Goal: Task Accomplishment & Management: Manage account settings

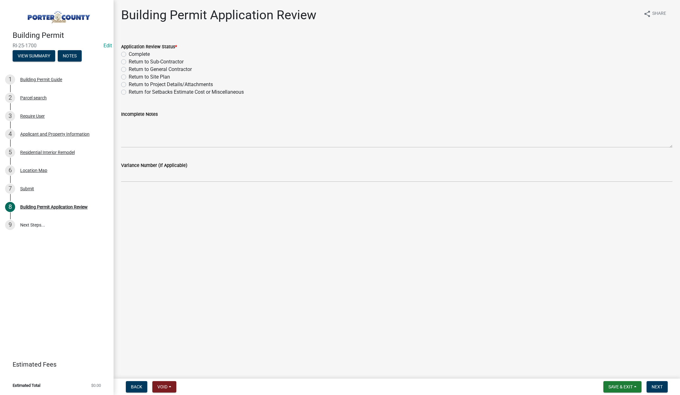
click at [129, 54] on label "Complete" at bounding box center [139, 54] width 21 height 8
click at [129, 54] on input "Complete" at bounding box center [131, 52] width 4 height 4
radio input "true"
click at [659, 386] on span "Next" at bounding box center [657, 386] width 11 height 5
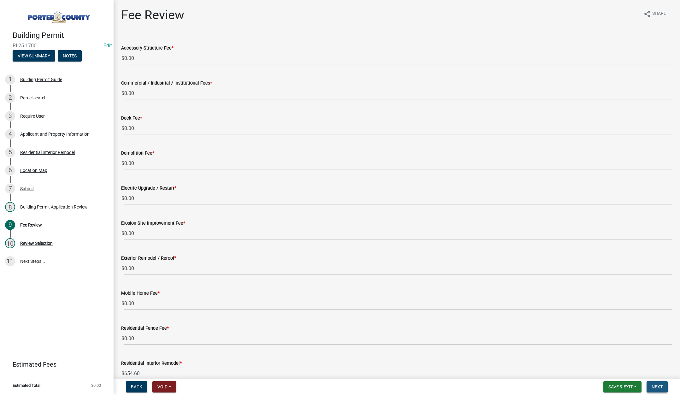
click at [655, 386] on span "Next" at bounding box center [657, 386] width 11 height 5
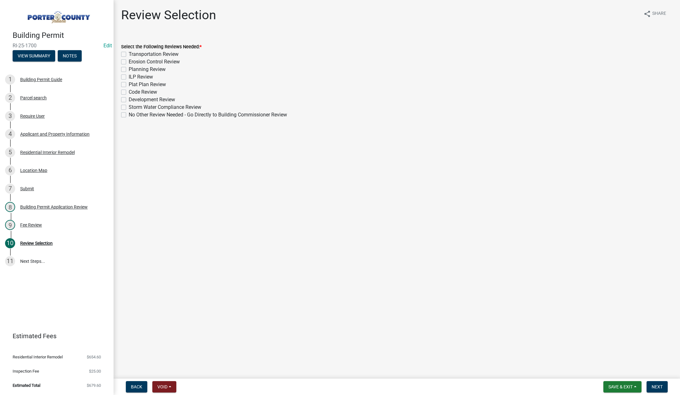
click at [129, 115] on label "No Other Review Needed - Go Directly to Building Commissioner Review" at bounding box center [208, 115] width 158 height 8
click at [129, 115] on input "No Other Review Needed - Go Directly to Building Commissioner Review" at bounding box center [131, 113] width 4 height 4
checkbox input "true"
checkbox input "false"
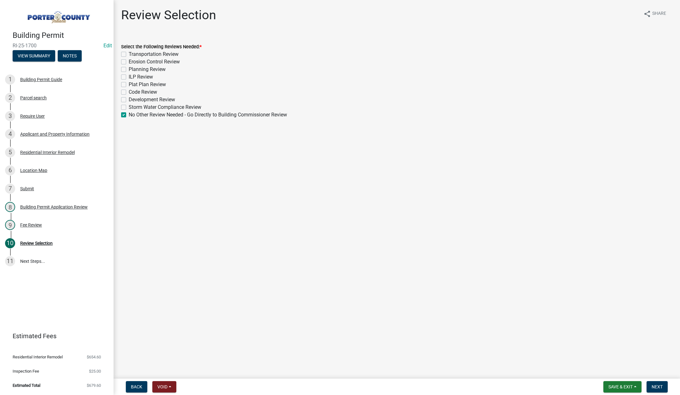
checkbox input "false"
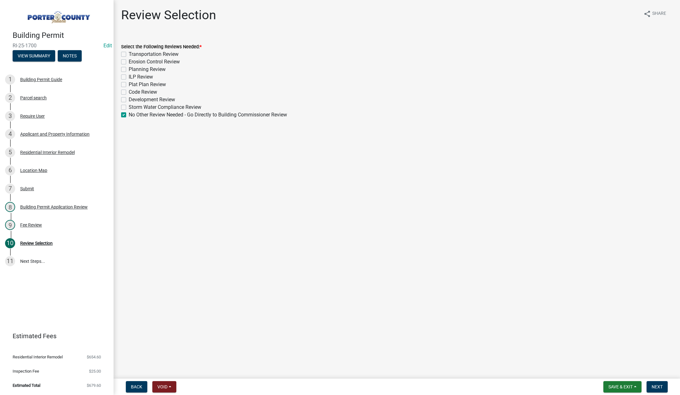
checkbox input "false"
checkbox input "true"
click at [662, 385] on span "Next" at bounding box center [657, 386] width 11 height 5
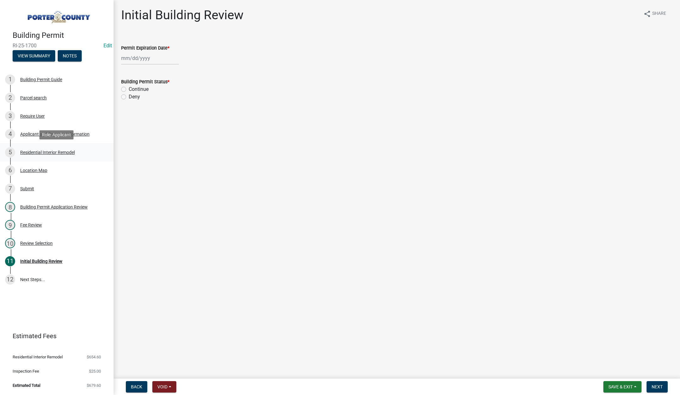
click at [38, 149] on div "5 Residential Interior Remodel" at bounding box center [54, 152] width 98 height 10
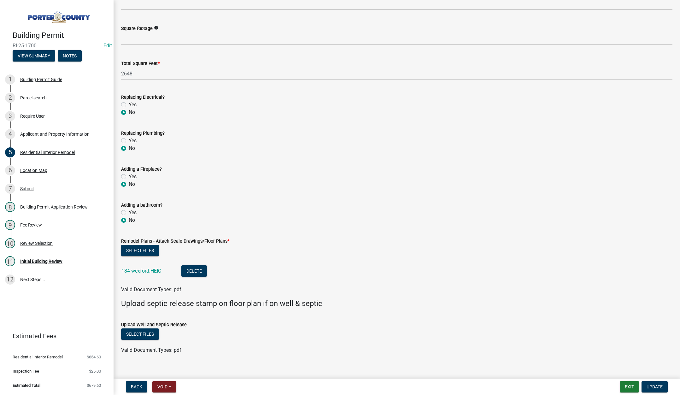
scroll to position [939, 0]
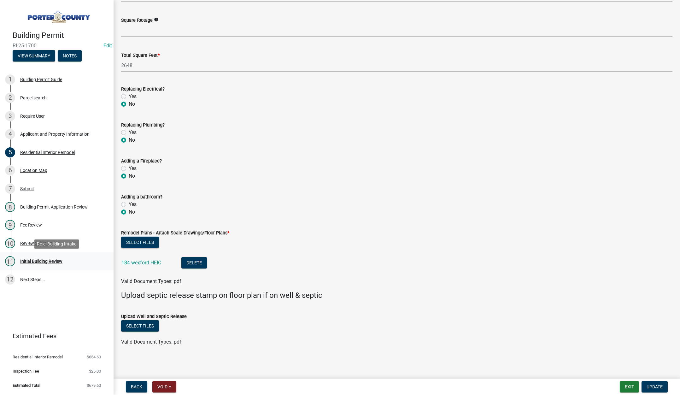
click at [45, 260] on div "Initial Building Review" at bounding box center [41, 261] width 42 height 4
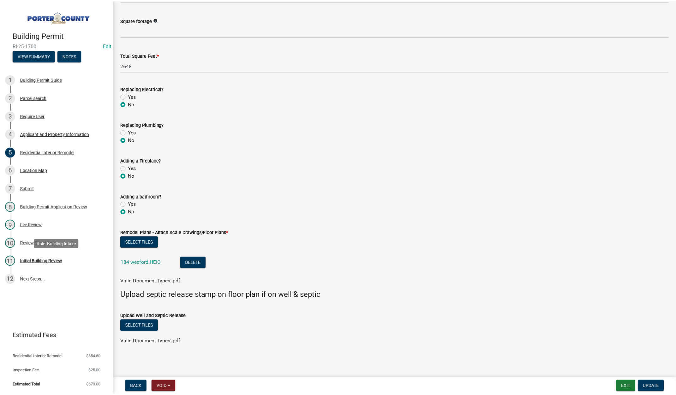
scroll to position [0, 0]
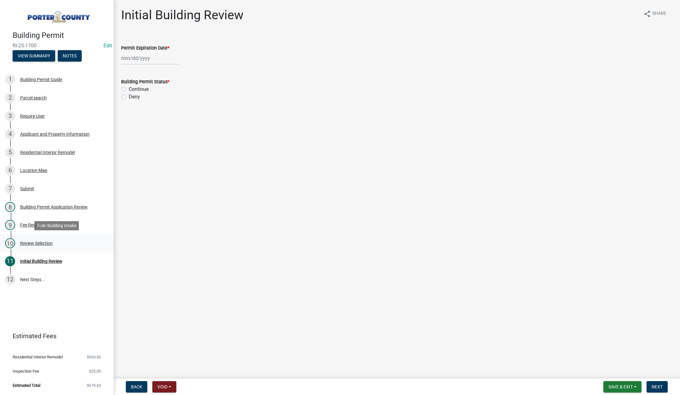
drag, startPoint x: 35, startPoint y: 242, endPoint x: 42, endPoint y: 238, distance: 8.2
click at [35, 241] on div "Review Selection" at bounding box center [36, 243] width 33 height 4
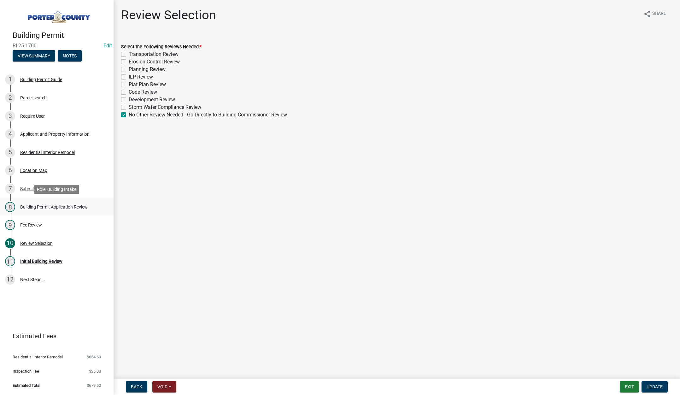
drag, startPoint x: 32, startPoint y: 207, endPoint x: 35, endPoint y: 207, distance: 3.8
click at [32, 207] on div "Building Permit Application Review" at bounding box center [54, 207] width 68 height 4
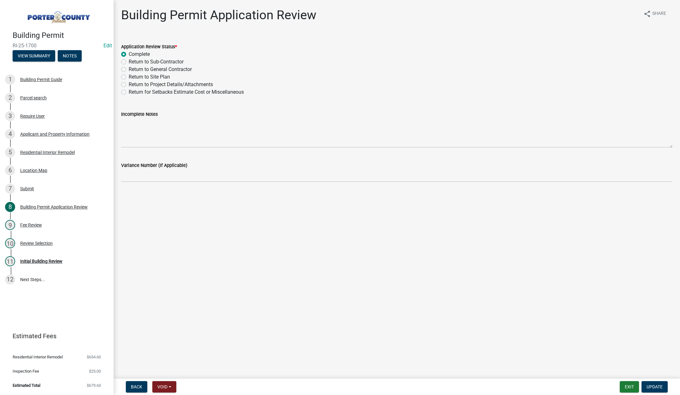
click at [129, 85] on label "Return to Project Details/Attachments" at bounding box center [171, 85] width 84 height 8
click at [129, 85] on input "Return to Project Details/Attachments" at bounding box center [131, 83] width 4 height 4
radio input "true"
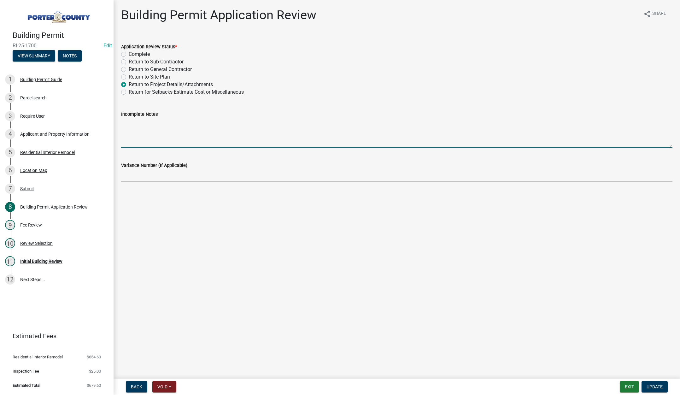
click at [135, 135] on textarea "Incomplete Notes" at bounding box center [397, 133] width 552 height 30
type textarea "This needs to be an exterior remodel permit"
click at [658, 384] on button "Update" at bounding box center [655, 386] width 26 height 11
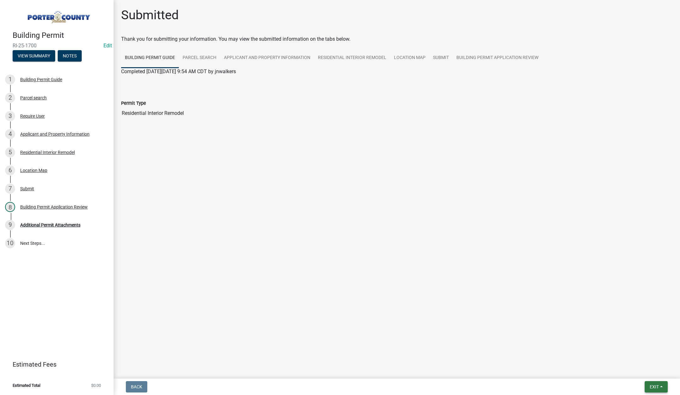
click at [657, 383] on button "Exit" at bounding box center [656, 386] width 23 height 11
click at [645, 367] on button "Save & Exit" at bounding box center [643, 370] width 50 height 15
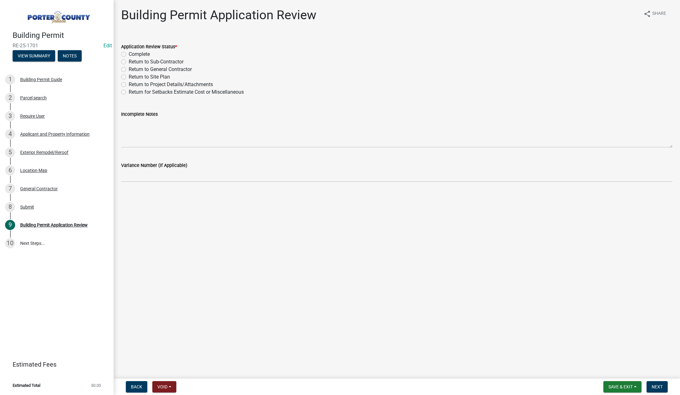
click at [129, 53] on label "Complete" at bounding box center [139, 54] width 21 height 8
click at [129, 53] on input "Complete" at bounding box center [131, 52] width 4 height 4
radio input "true"
click at [662, 389] on span "Next" at bounding box center [657, 386] width 11 height 5
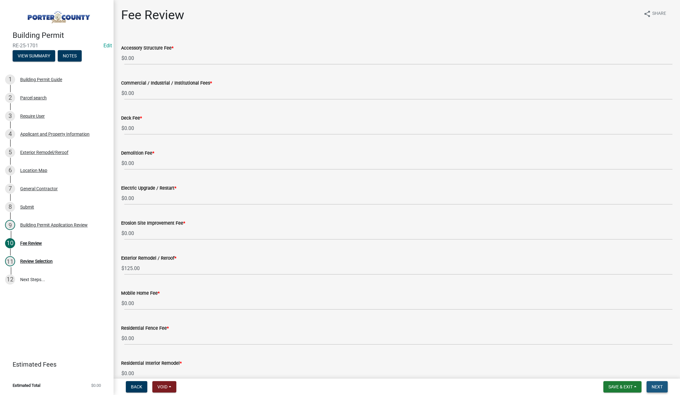
click at [659, 386] on span "Next" at bounding box center [657, 386] width 11 height 5
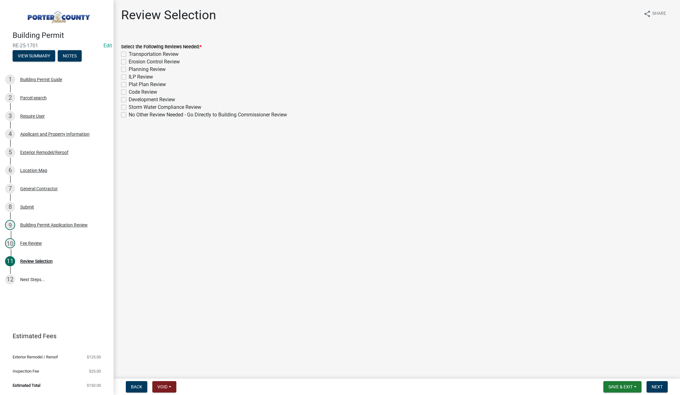
click at [129, 115] on label "No Other Review Needed - Go Directly to Building Commissioner Review" at bounding box center [208, 115] width 158 height 8
click at [129, 115] on input "No Other Review Needed - Go Directly to Building Commissioner Review" at bounding box center [131, 113] width 4 height 4
checkbox input "true"
checkbox input "false"
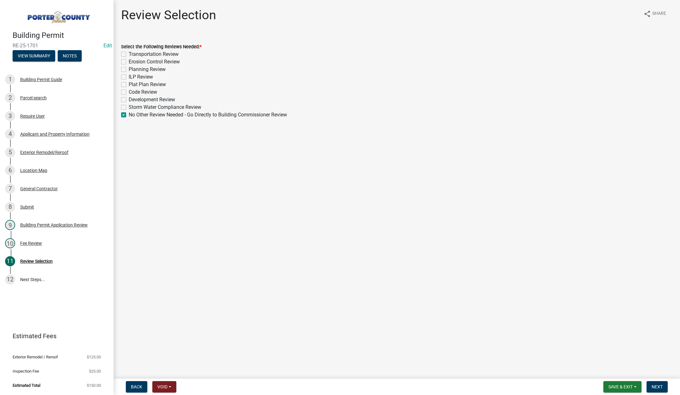
checkbox input "false"
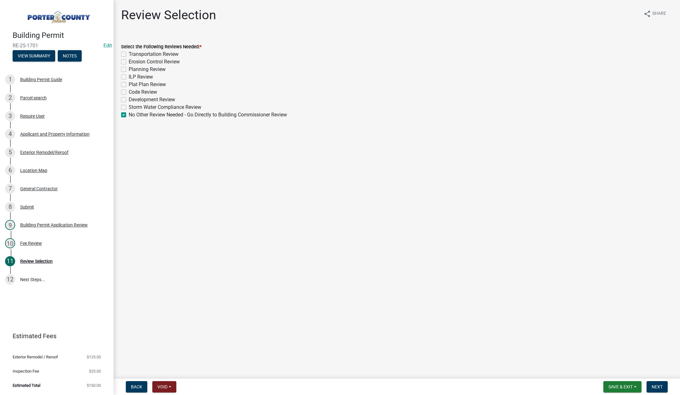
checkbox input "false"
checkbox input "true"
click at [657, 387] on span "Next" at bounding box center [657, 386] width 11 height 5
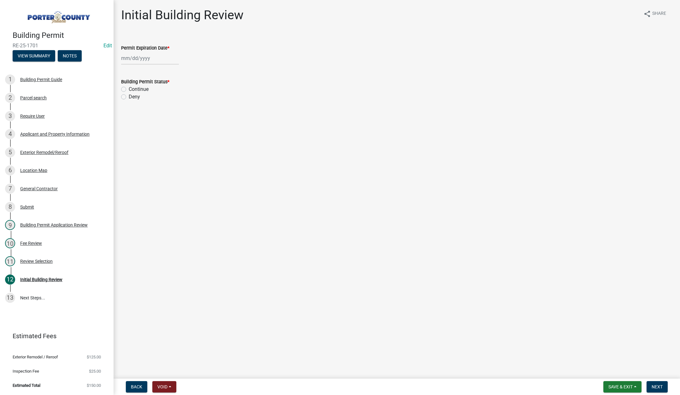
select select "9"
click at [158, 62] on div "Jan Feb Mar Apr May Jun Jul Aug Sep Oct Nov Dec 1525 1526 1527 1528 1529 1530 1…" at bounding box center [150, 58] width 58 height 13
click at [173, 70] on select "1525 1526 1527 1528 1529 1530 1531 1532 1533 1534 1535 1536 1537 1538 1539 1540…" at bounding box center [170, 71] width 23 height 9
select select "2026"
click at [159, 67] on select "1525 1526 1527 1528 1529 1530 1531 1532 1533 1534 1535 1536 1537 1538 1539 1540…" at bounding box center [170, 71] width 23 height 9
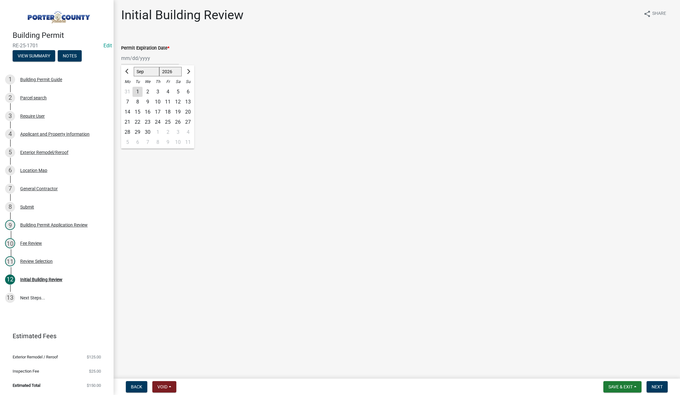
click at [139, 101] on div "8" at bounding box center [138, 102] width 10 height 10
type input "09/08/2026"
click at [129, 88] on label "Continue" at bounding box center [139, 90] width 20 height 8
click at [129, 88] on input "Continue" at bounding box center [131, 88] width 4 height 4
radio input "true"
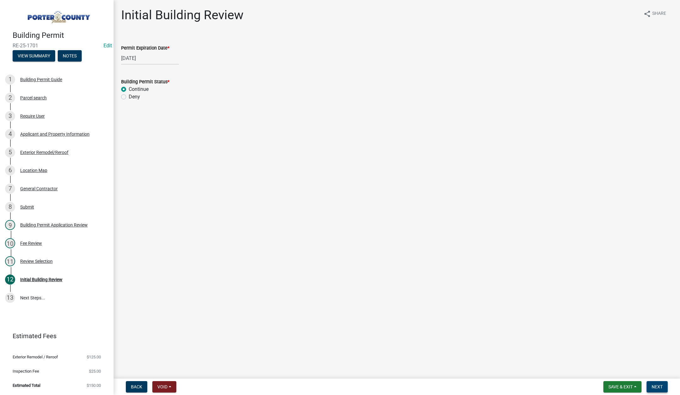
drag, startPoint x: 653, startPoint y: 385, endPoint x: 679, endPoint y: 365, distance: 32.8
click at [656, 385] on span "Next" at bounding box center [657, 386] width 11 height 5
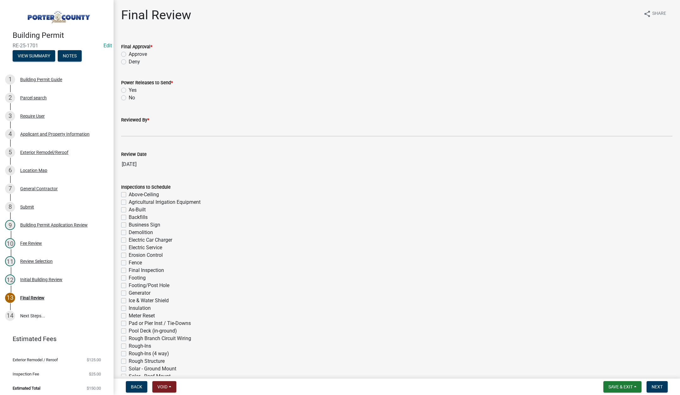
click at [129, 55] on label "Approve" at bounding box center [138, 54] width 18 height 8
click at [129, 55] on input "Approve" at bounding box center [131, 52] width 4 height 4
radio input "true"
click at [129, 98] on label "No" at bounding box center [132, 98] width 6 height 8
click at [129, 98] on input "No" at bounding box center [131, 96] width 4 height 4
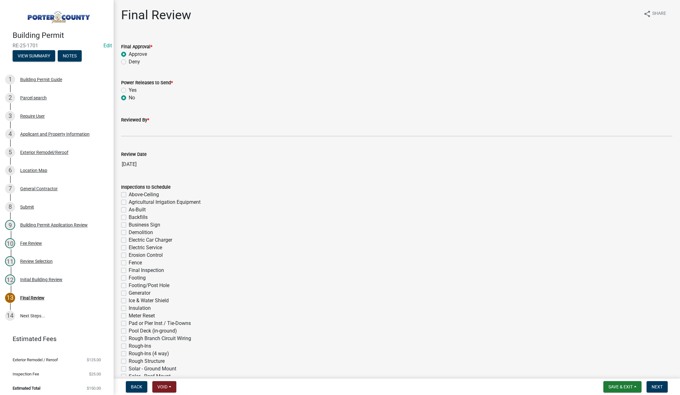
radio input "true"
drag, startPoint x: 126, startPoint y: 129, endPoint x: 151, endPoint y: 141, distance: 27.5
click at [126, 129] on input "Reviewed By *" at bounding box center [397, 130] width 552 height 13
type input "[PERSON_NAME]"
click at [662, 385] on span "Next" at bounding box center [657, 386] width 11 height 5
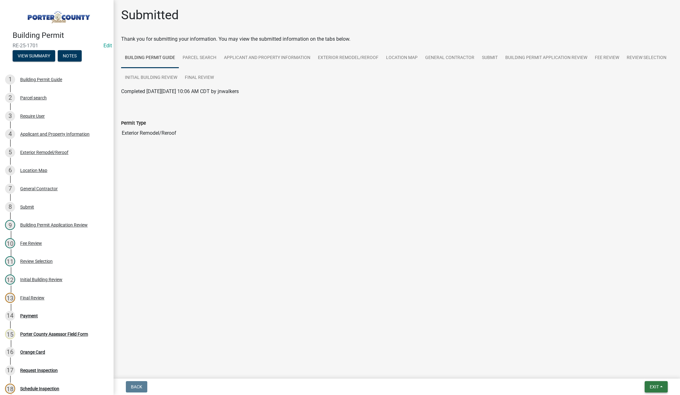
drag, startPoint x: 653, startPoint y: 384, endPoint x: 654, endPoint y: 380, distance: 3.8
click at [653, 384] on button "Exit" at bounding box center [656, 386] width 23 height 11
click at [653, 373] on button "Save & Exit" at bounding box center [643, 370] width 50 height 15
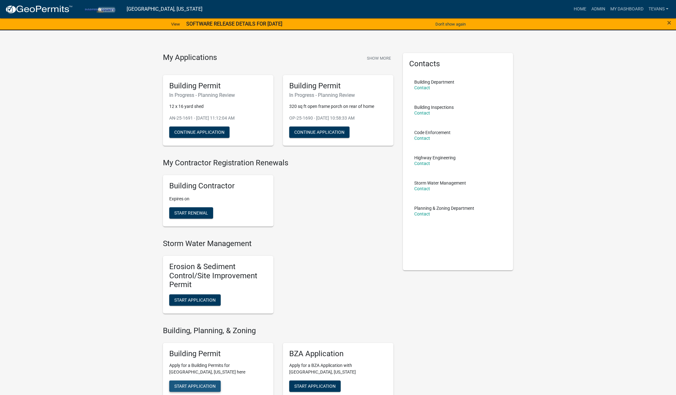
drag, startPoint x: 186, startPoint y: 385, endPoint x: 185, endPoint y: 378, distance: 7.0
click at [186, 384] on span "Start Application" at bounding box center [194, 385] width 41 height 5
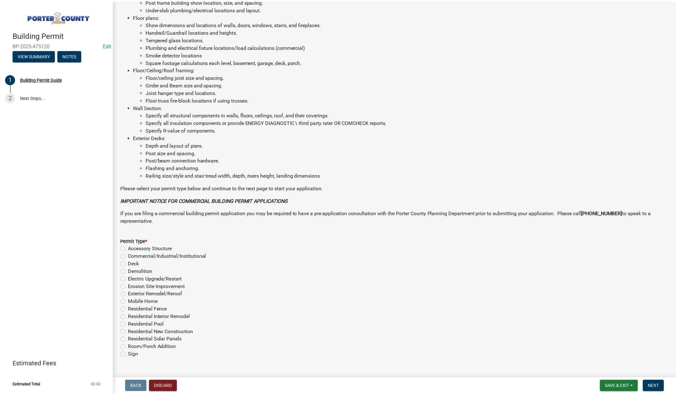
scroll to position [311, 0]
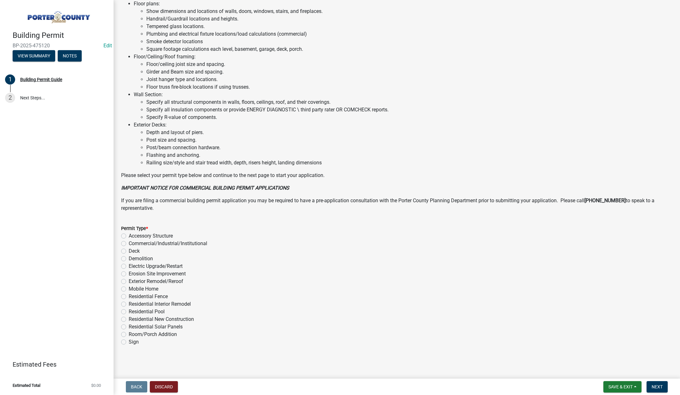
click at [635, 395] on html "Internet Explorer does NOT work with GeoPermits. Get a new browser for more sec…" at bounding box center [340, 197] width 680 height 395
click at [172, 388] on button "Discard" at bounding box center [164, 386] width 28 height 11
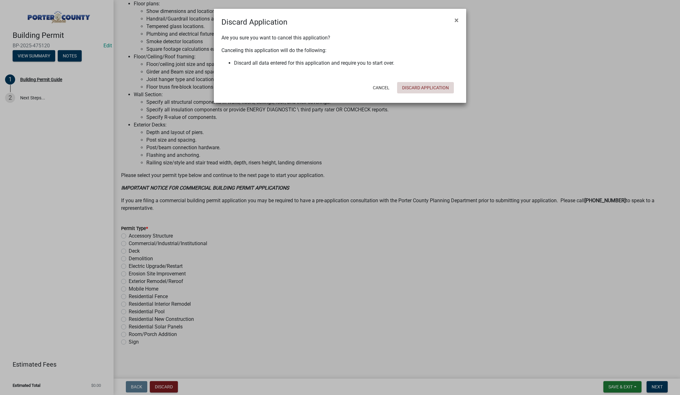
drag, startPoint x: 422, startPoint y: 88, endPoint x: 424, endPoint y: 74, distance: 13.7
click at [423, 88] on button "Discard Application" at bounding box center [425, 87] width 57 height 11
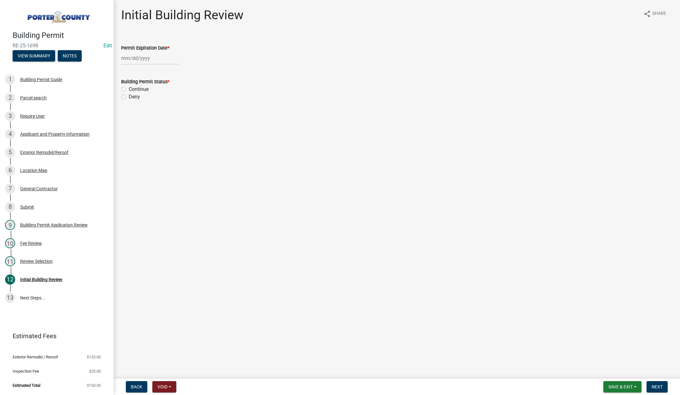
click at [162, 57] on div at bounding box center [150, 58] width 58 height 13
select select "9"
click at [172, 72] on select "1525 1526 1527 1528 1529 1530 1531 1532 1533 1534 1535 1536 1537 1538 1539 1540…" at bounding box center [170, 71] width 23 height 9
select select "2026"
click at [159, 67] on select "1525 1526 1527 1528 1529 1530 1531 1532 1533 1534 1535 1536 1537 1538 1539 1540…" at bounding box center [170, 71] width 23 height 9
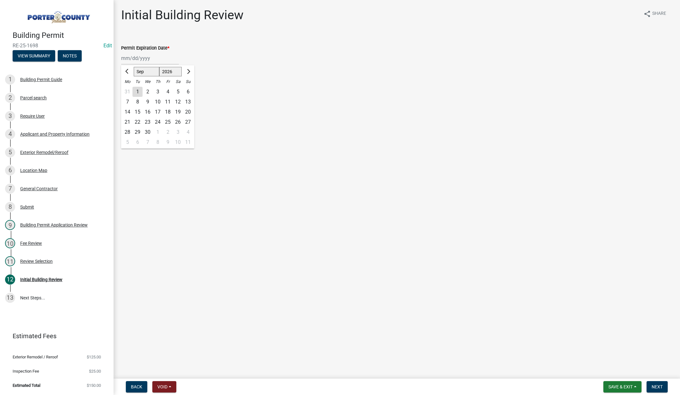
click at [137, 102] on div "8" at bounding box center [138, 102] width 10 height 10
type input "[DATE]"
click at [129, 90] on label "Continue" at bounding box center [139, 90] width 20 height 8
click at [129, 90] on input "Continue" at bounding box center [131, 88] width 4 height 4
radio input "true"
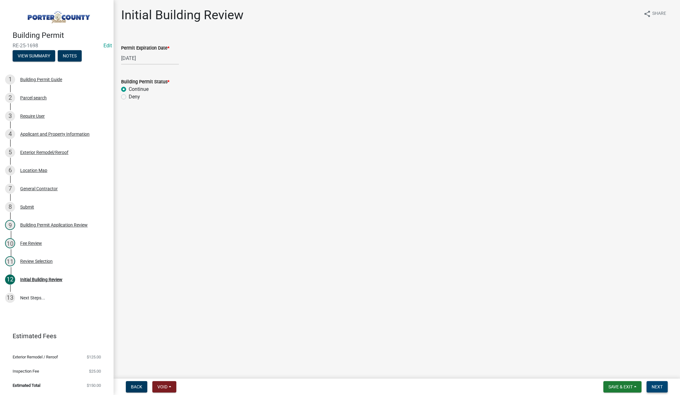
click at [659, 384] on span "Next" at bounding box center [657, 386] width 11 height 5
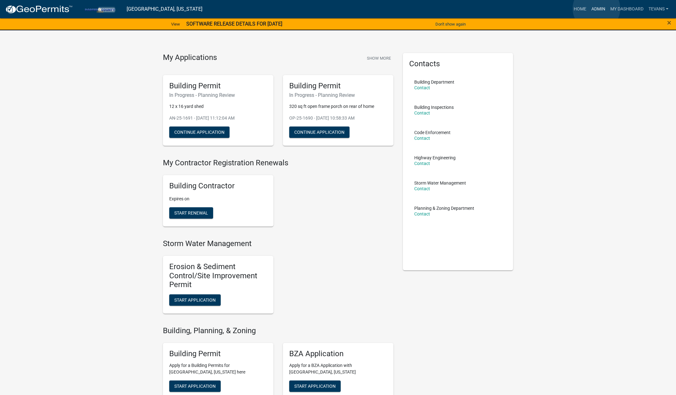
click at [596, 9] on link "Admin" at bounding box center [597, 9] width 19 height 12
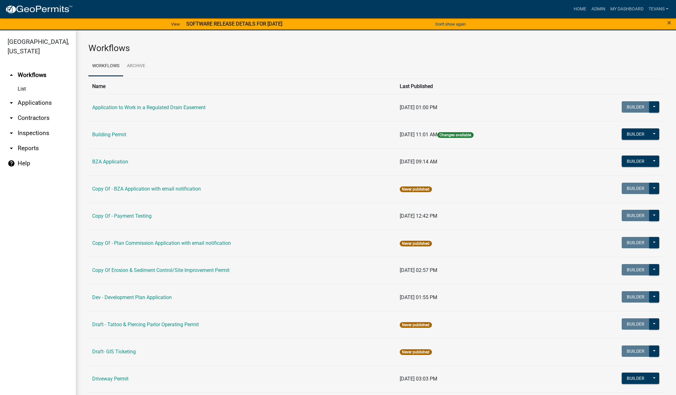
click at [43, 95] on link "arrow_drop_down Applications" at bounding box center [38, 102] width 76 height 15
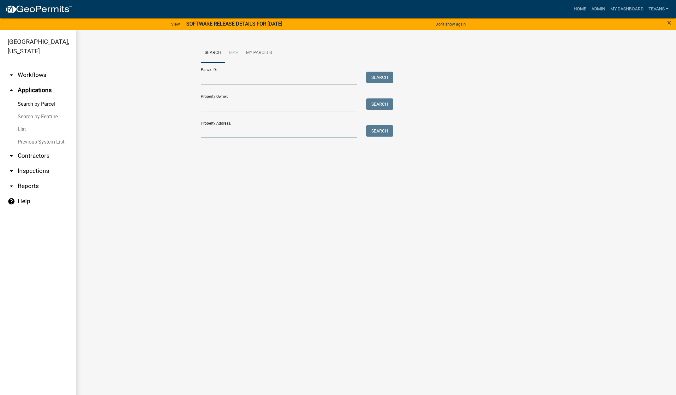
click at [275, 132] on input "Property Address:" at bounding box center [279, 131] width 156 height 13
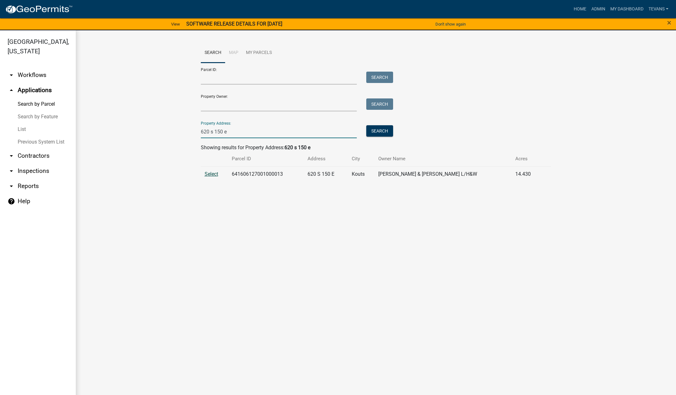
type input "620 s 150 e"
click at [212, 175] on span "Select" at bounding box center [211, 174] width 14 height 6
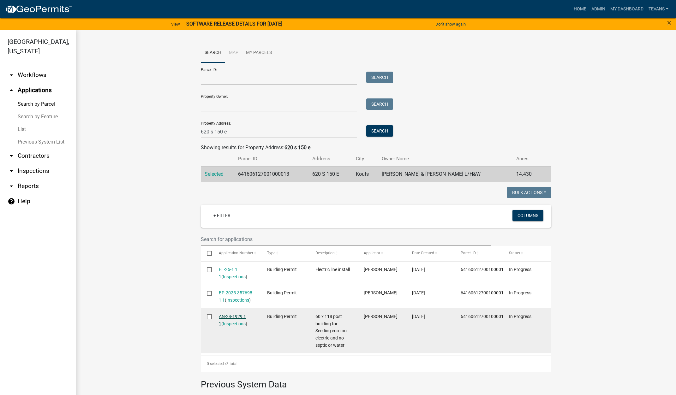
click at [232, 315] on link "AN-24-1929 1 1" at bounding box center [232, 320] width 27 height 12
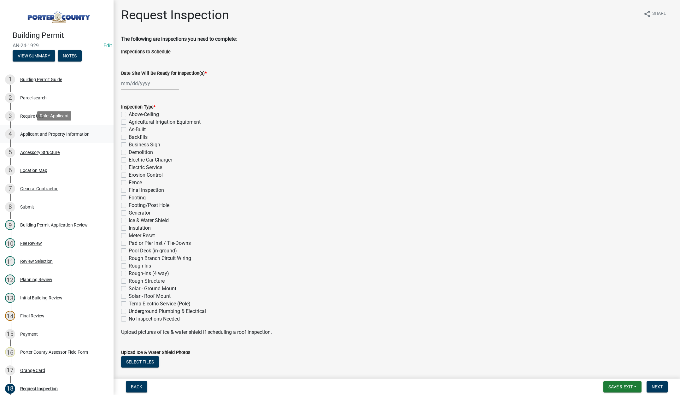
click at [41, 132] on div "Applicant and Property Information" at bounding box center [54, 134] width 69 height 4
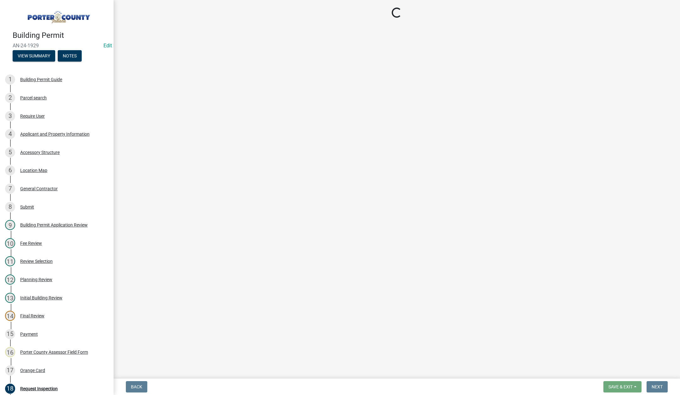
select select "8813af9a-53bd-4ec9-a082-37b92a5ec060"
select select "ea6751d4-6bf7-4a16-89ee-f7801ab82aa1"
select select "92efe679-05f4-414a-9426-51627fba5de6"
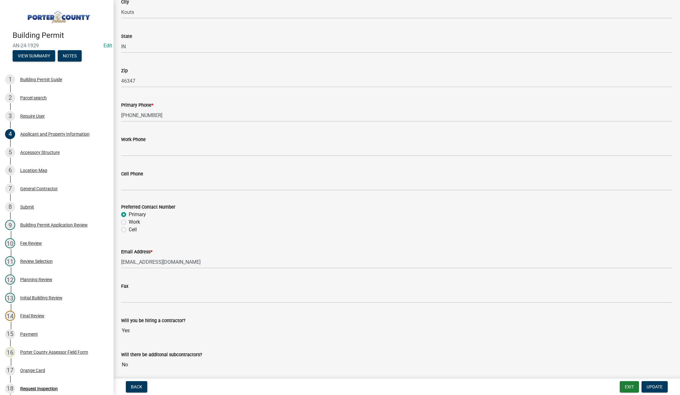
scroll to position [774, 0]
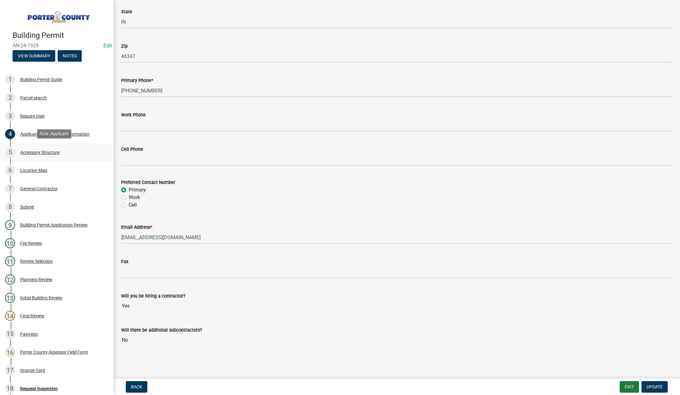
click at [51, 150] on div "Accessory Structure" at bounding box center [39, 152] width 39 height 4
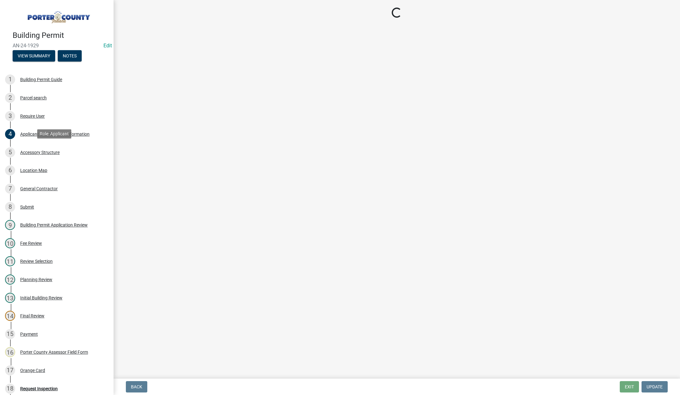
scroll to position [0, 0]
select select "de31ad38-eab4-417a-a8ac-eccf8406b967"
select select "968dc824-c675-4889-9261-eecf15873776"
select select "f445a0ba-bd7f-4793-84a4-aa7237a6abf8"
select select "d63a0ebc-b44d-481d-ab70-ec75eba29316"
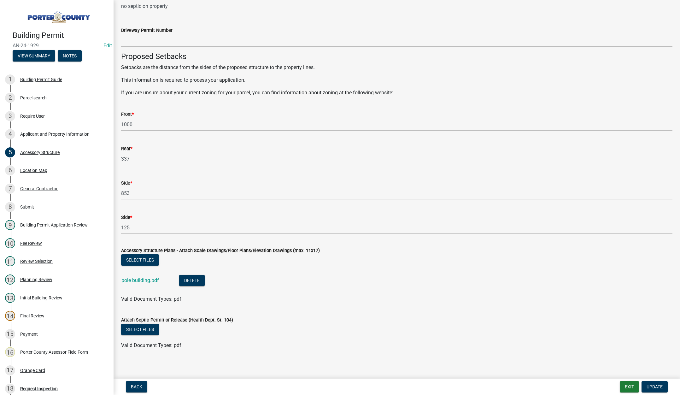
scroll to position [984, 0]
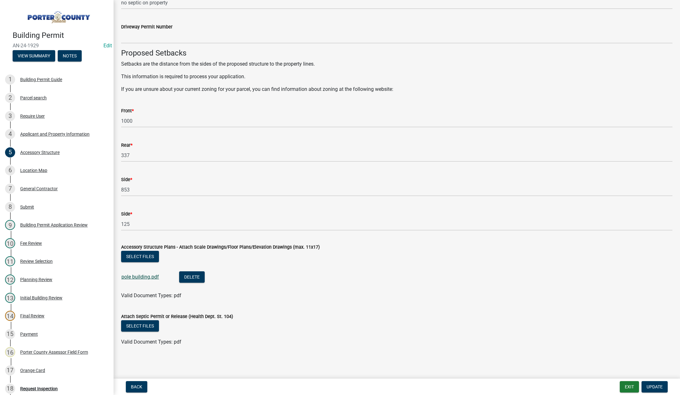
click at [146, 276] on link "pole building.pdf" at bounding box center [140, 277] width 38 height 6
click at [628, 382] on button "Exit" at bounding box center [629, 386] width 19 height 11
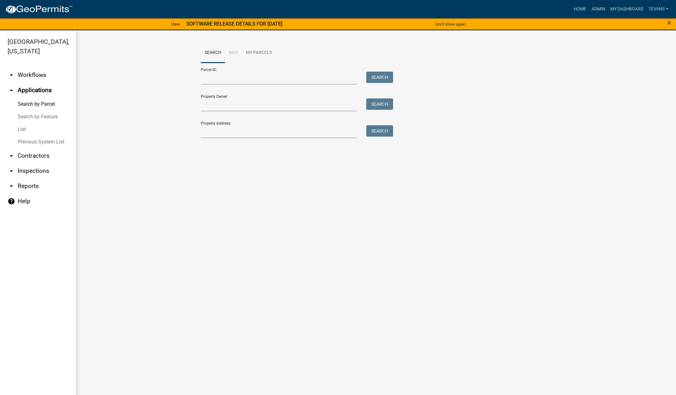
click at [19, 123] on link "List" at bounding box center [38, 129] width 76 height 13
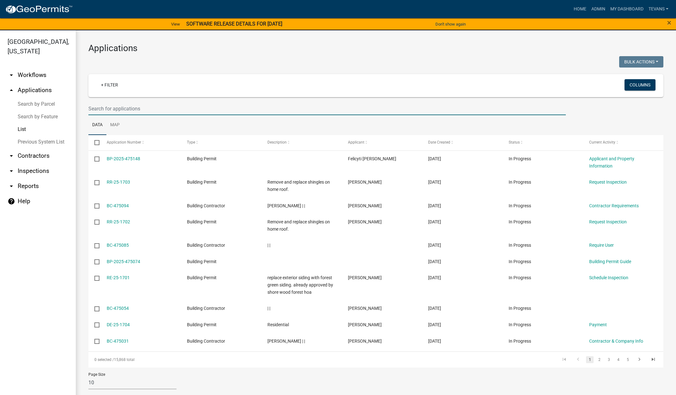
click at [125, 108] on input "text" at bounding box center [326, 108] width 477 height 13
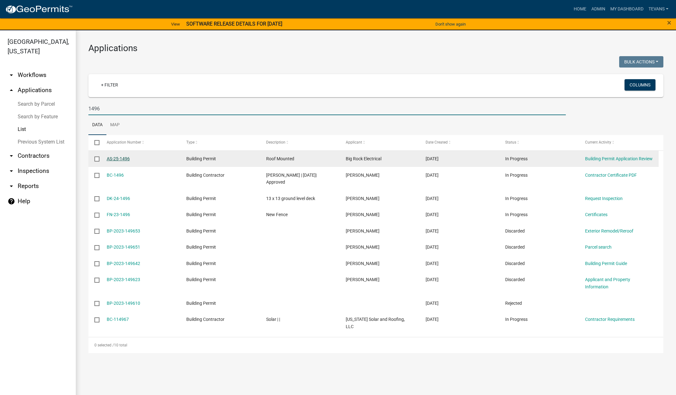
type input "1496"
click at [123, 159] on link "AS-25-1496" at bounding box center [118, 158] width 23 height 5
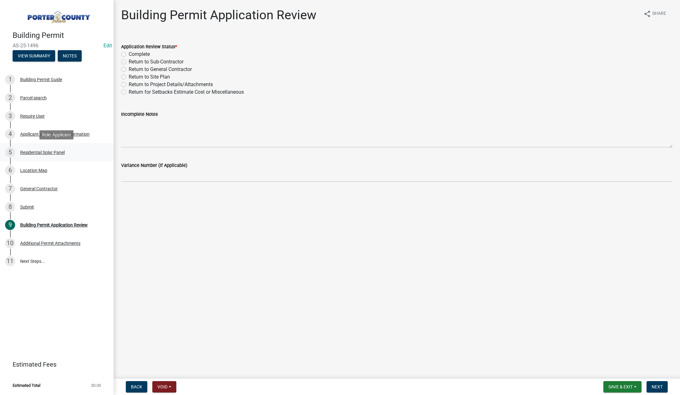
click at [54, 151] on div "Residential Solar Panel" at bounding box center [42, 152] width 44 height 4
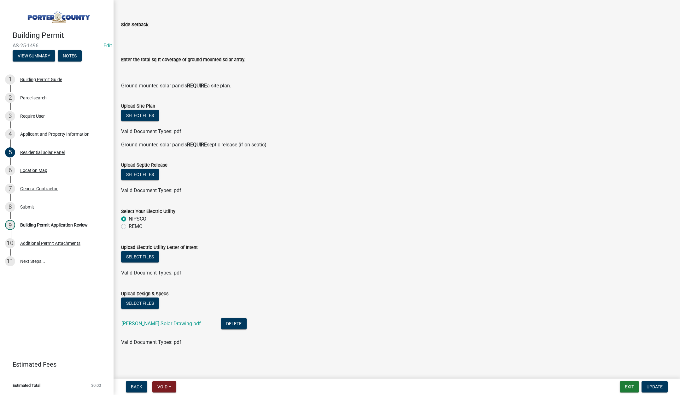
scroll to position [177, 0]
click at [177, 324] on link "Kristy Sanchez Solar Drawing.pdf" at bounding box center [161, 323] width 80 height 6
drag, startPoint x: 50, startPoint y: 226, endPoint x: 60, endPoint y: 224, distance: 9.7
click at [50, 226] on div "Building Permit Application Review" at bounding box center [54, 225] width 68 height 4
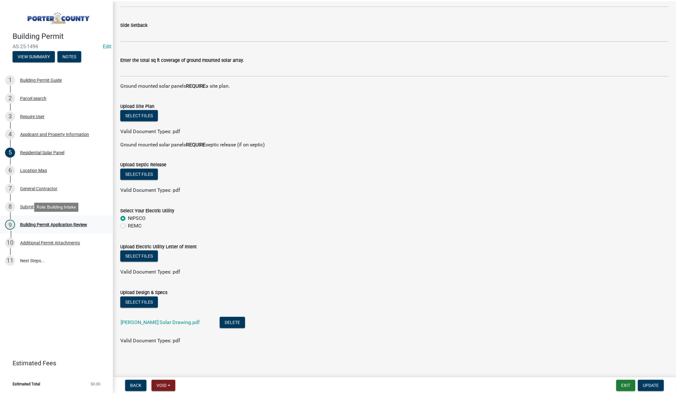
scroll to position [0, 0]
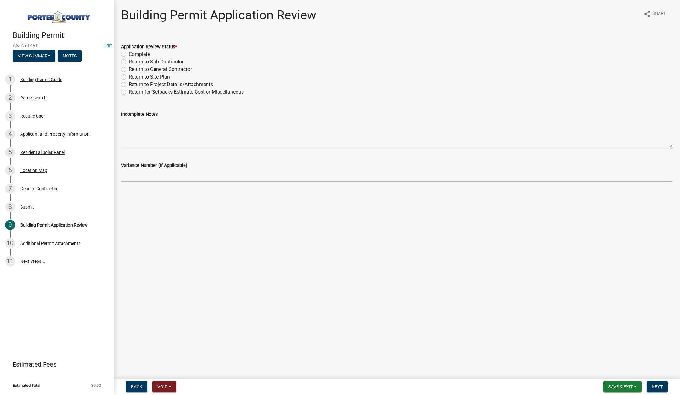
click at [129, 53] on label "Complete" at bounding box center [139, 54] width 21 height 8
click at [129, 53] on input "Complete" at bounding box center [131, 52] width 4 height 4
radio input "true"
click at [655, 385] on span "Next" at bounding box center [657, 386] width 11 height 5
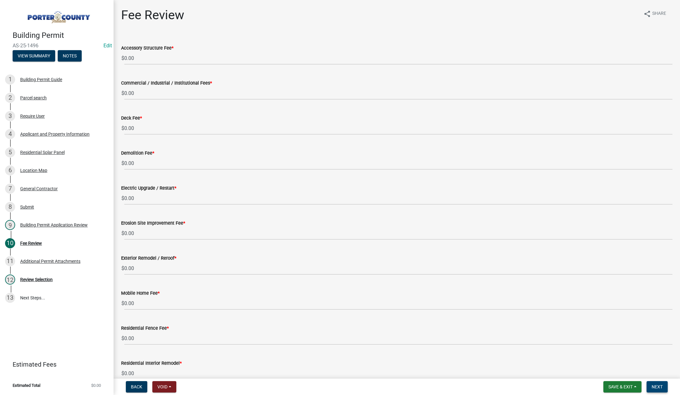
drag, startPoint x: 655, startPoint y: 386, endPoint x: 651, endPoint y: 382, distance: 5.6
click at [655, 386] on span "Next" at bounding box center [657, 386] width 11 height 5
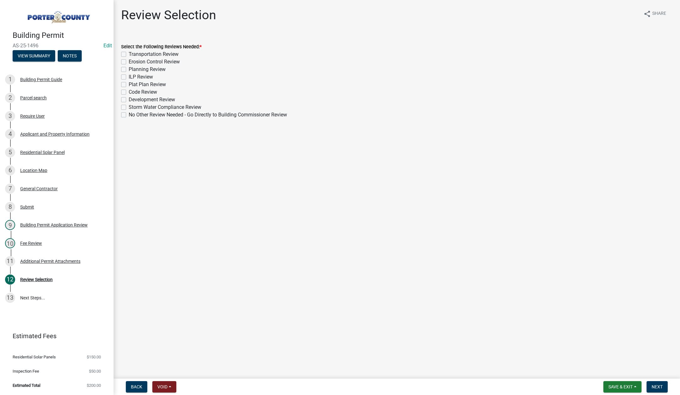
drag, startPoint x: 122, startPoint y: 115, endPoint x: 123, endPoint y: 120, distance: 4.5
click at [129, 115] on label "No Other Review Needed - Go Directly to Building Commissioner Review" at bounding box center [208, 115] width 158 height 8
click at [129, 115] on input "No Other Review Needed - Go Directly to Building Commissioner Review" at bounding box center [131, 113] width 4 height 4
checkbox input "true"
checkbox input "false"
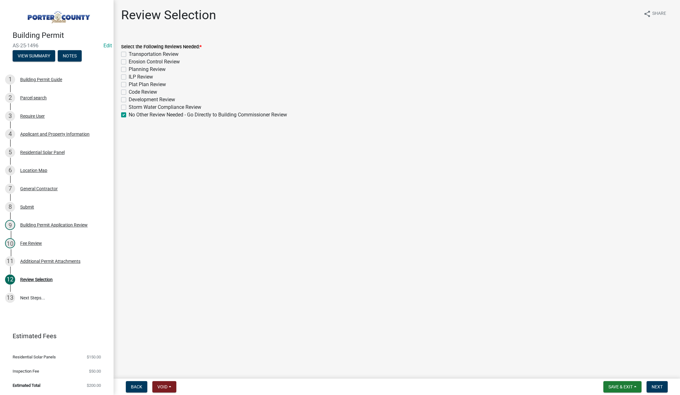
checkbox input "false"
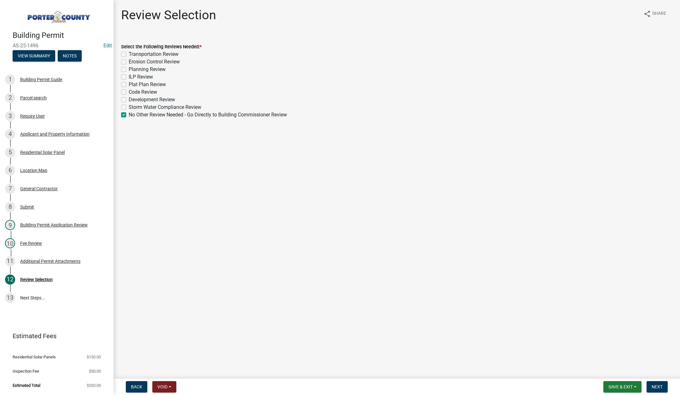
checkbox input "false"
checkbox input "true"
click at [665, 385] on button "Next" at bounding box center [657, 386] width 21 height 11
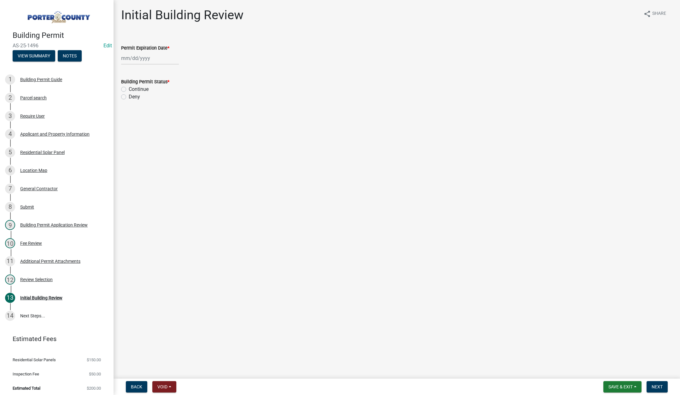
click at [159, 58] on div at bounding box center [150, 58] width 58 height 13
select select "9"
click at [172, 70] on select "1525 1526 1527 1528 1529 1530 1531 1532 1533 1534 1535 1536 1537 1538 1539 1540…" at bounding box center [170, 71] width 23 height 9
select select "2026"
click at [159, 67] on select "1525 1526 1527 1528 1529 1530 1531 1532 1533 1534 1535 1536 1537 1538 1539 1540…" at bounding box center [170, 71] width 23 height 9
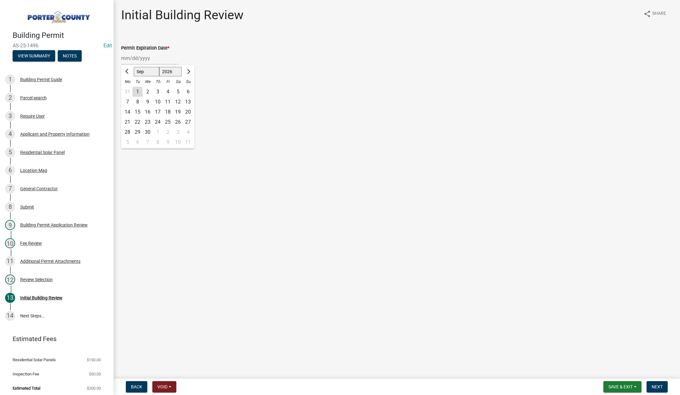
click at [138, 101] on div "8" at bounding box center [138, 102] width 10 height 10
type input "09/08/2026"
click at [129, 89] on label "Continue" at bounding box center [139, 90] width 20 height 8
click at [129, 89] on input "Continue" at bounding box center [131, 88] width 4 height 4
radio input "true"
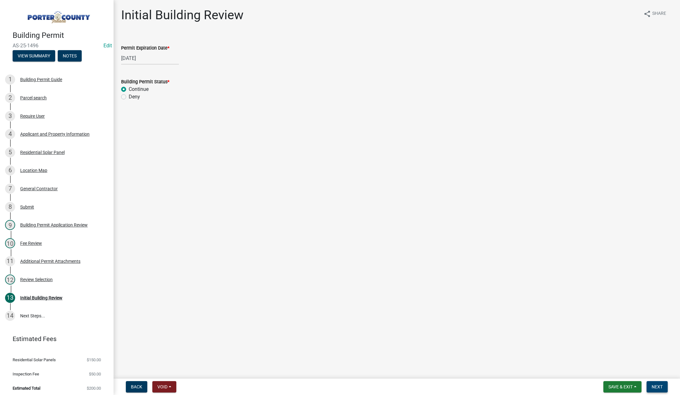
click at [652, 383] on button "Next" at bounding box center [657, 386] width 21 height 11
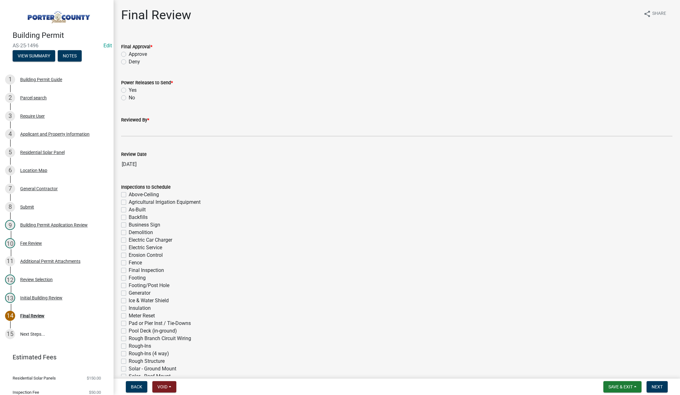
click at [129, 54] on label "Approve" at bounding box center [138, 54] width 18 height 8
click at [129, 54] on input "Approve" at bounding box center [131, 52] width 4 height 4
radio input "true"
click at [129, 90] on label "Yes" at bounding box center [133, 90] width 8 height 8
click at [129, 90] on input "Yes" at bounding box center [131, 88] width 4 height 4
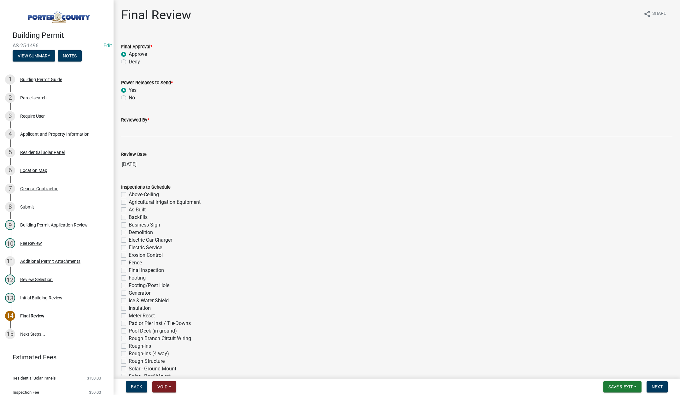
radio input "true"
drag, startPoint x: 129, startPoint y: 130, endPoint x: 132, endPoint y: 131, distance: 3.4
click at [129, 130] on input "Reviewed By *" at bounding box center [397, 130] width 552 height 13
type input "Tami"
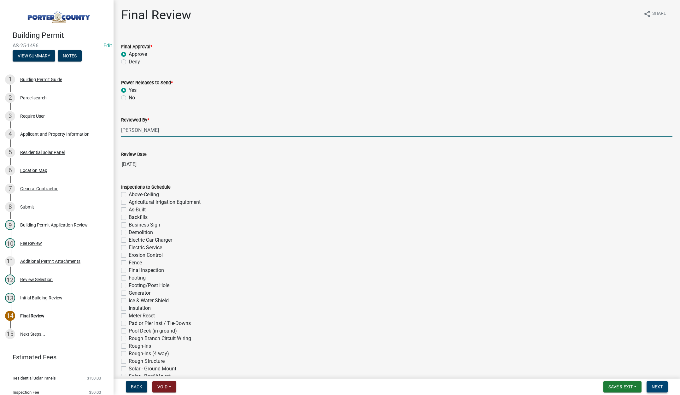
click at [652, 386] on span "Next" at bounding box center [657, 386] width 11 height 5
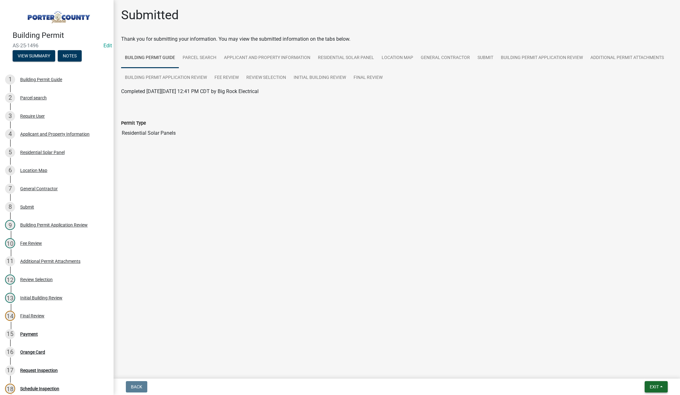
click at [654, 386] on span "Exit" at bounding box center [654, 386] width 9 height 5
click at [630, 373] on button "Save & Exit" at bounding box center [643, 370] width 50 height 15
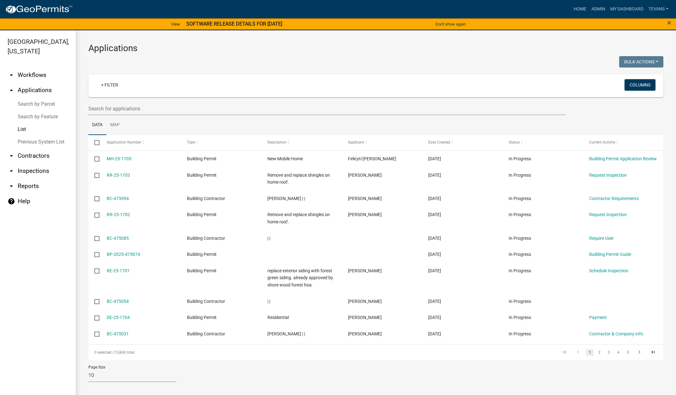
click at [50, 98] on link "Search by Parcel" at bounding box center [38, 104] width 76 height 13
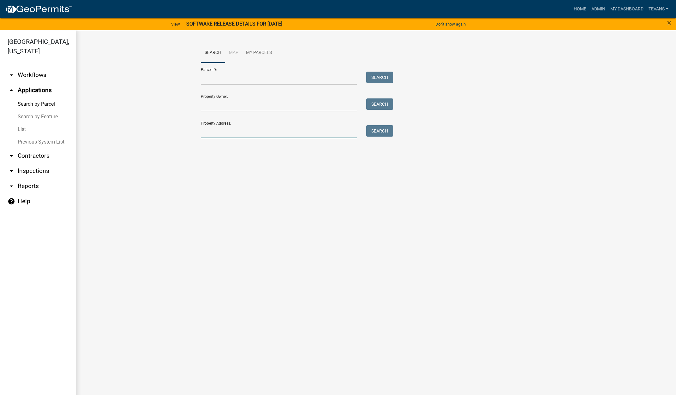
click at [233, 134] on input "Property Address:" at bounding box center [279, 131] width 156 height 13
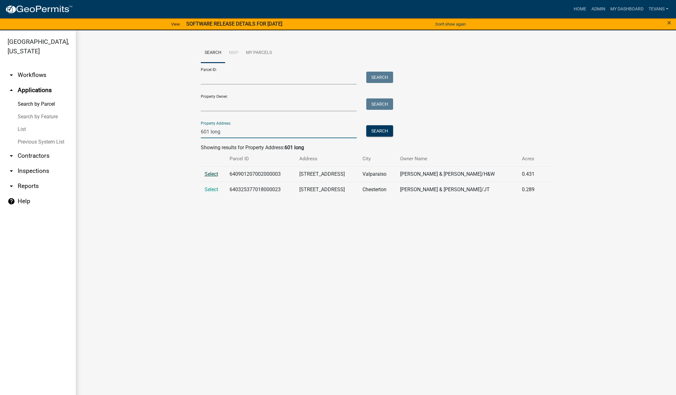
type input "601 long"
click at [213, 174] on span "Select" at bounding box center [211, 174] width 14 height 6
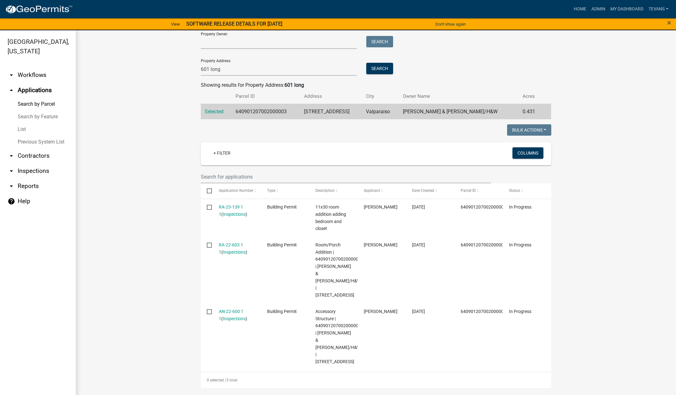
scroll to position [63, 0]
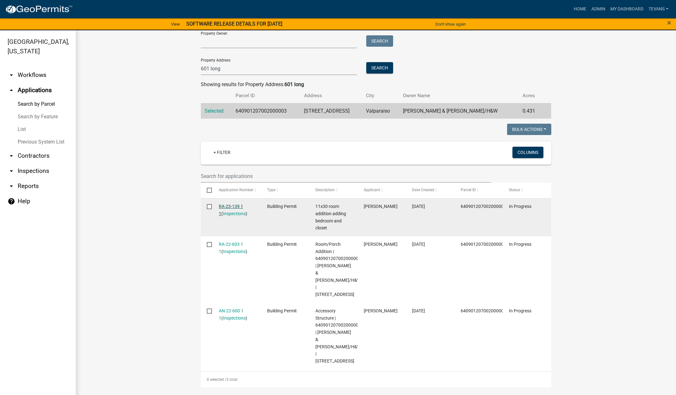
click at [226, 206] on link "RA-23-139 1 1" at bounding box center [231, 210] width 24 height 12
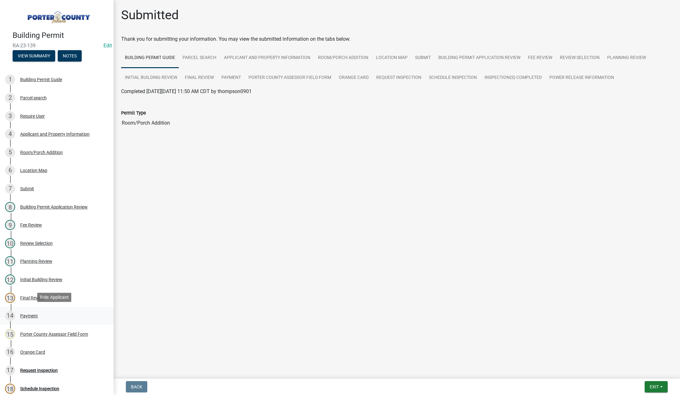
click at [25, 315] on div "Payment" at bounding box center [29, 316] width 18 height 4
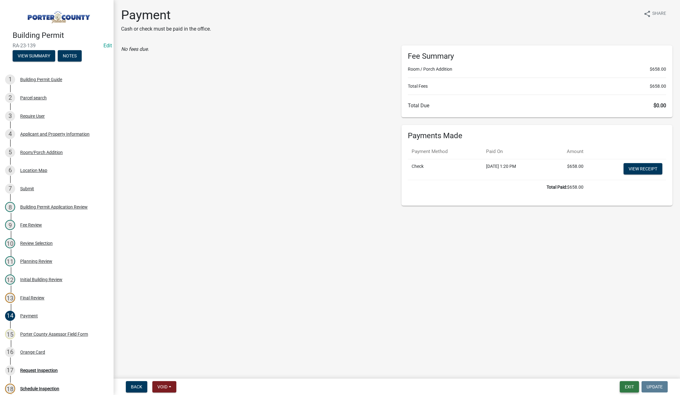
click at [630, 385] on button "Exit" at bounding box center [629, 386] width 19 height 11
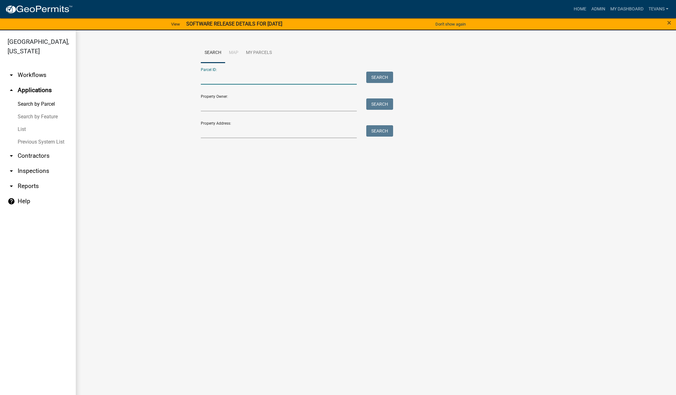
click at [219, 80] on input "Parcel ID:" at bounding box center [279, 78] width 156 height 13
type input "6"
click at [212, 131] on input "Property Address:" at bounding box center [279, 131] width 156 height 13
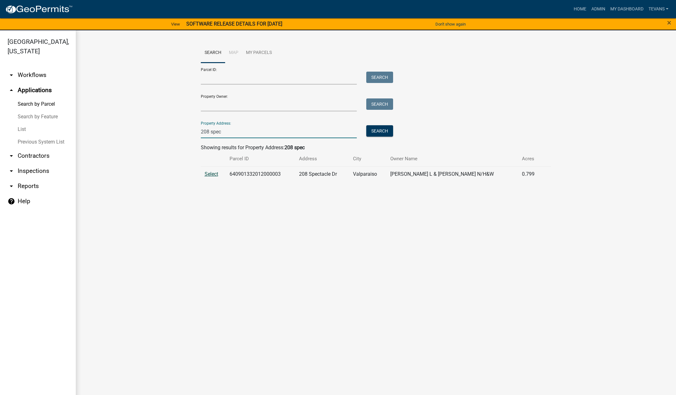
type input "208 spec"
click at [208, 175] on span "Select" at bounding box center [211, 174] width 14 height 6
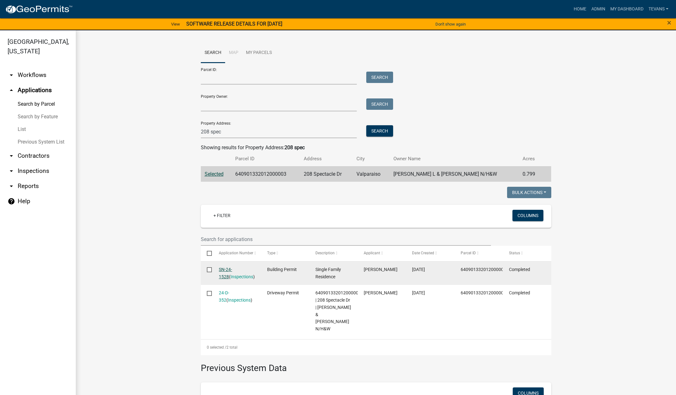
click at [224, 269] on link "SN-24-1528" at bounding box center [225, 273] width 13 height 12
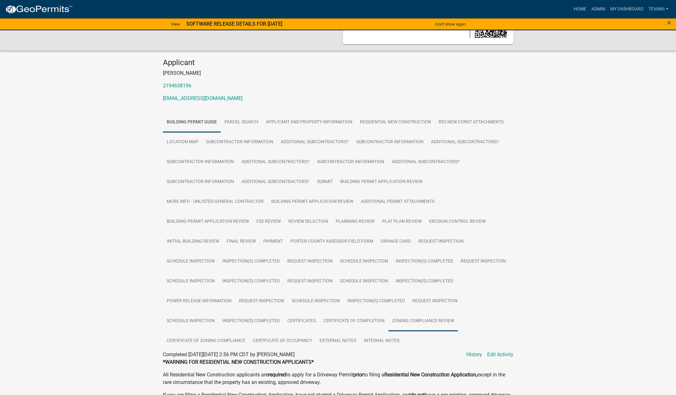
scroll to position [95, 0]
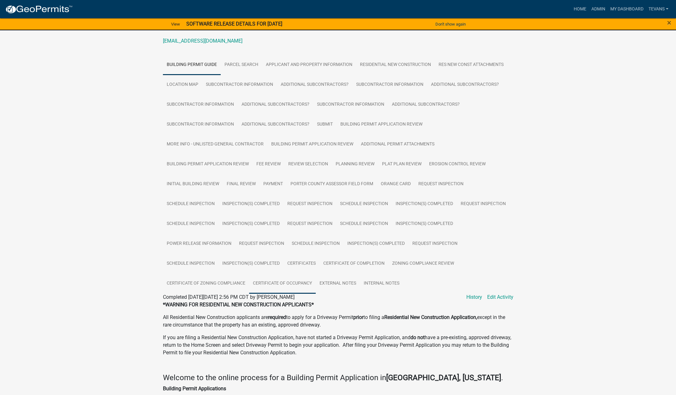
click at [281, 286] on link "Certificate of Occupancy" at bounding box center [282, 284] width 67 height 20
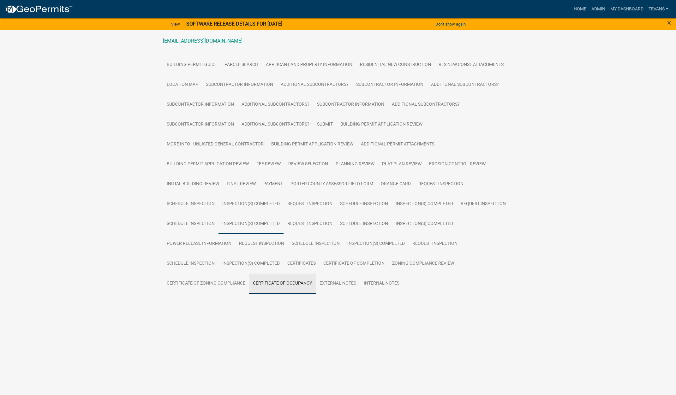
scroll to position [35, 0]
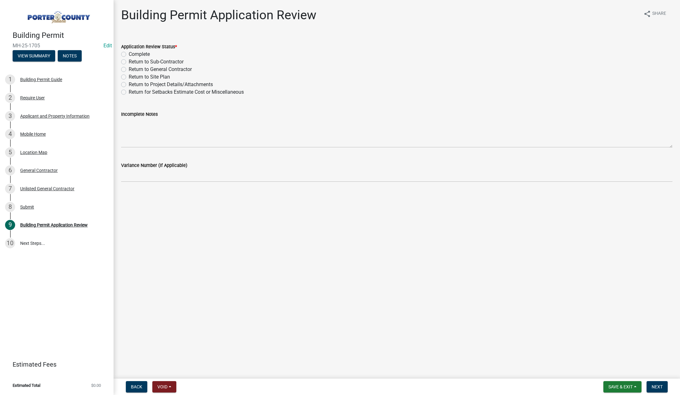
drag, startPoint x: 123, startPoint y: 69, endPoint x: 126, endPoint y: 78, distance: 9.3
click at [129, 69] on label "Return to General Contractor" at bounding box center [160, 70] width 63 height 8
click at [129, 69] on input "Return to General Contractor" at bounding box center [131, 68] width 4 height 4
radio input "true"
click at [145, 121] on textarea "Incomplete Notes" at bounding box center [397, 133] width 552 height 30
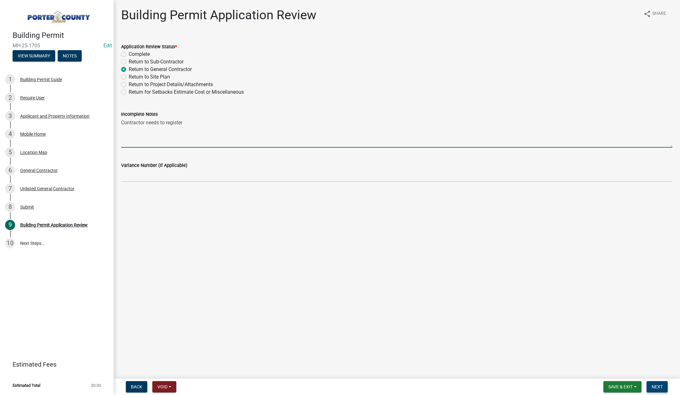
type textarea "Contractor needs to register"
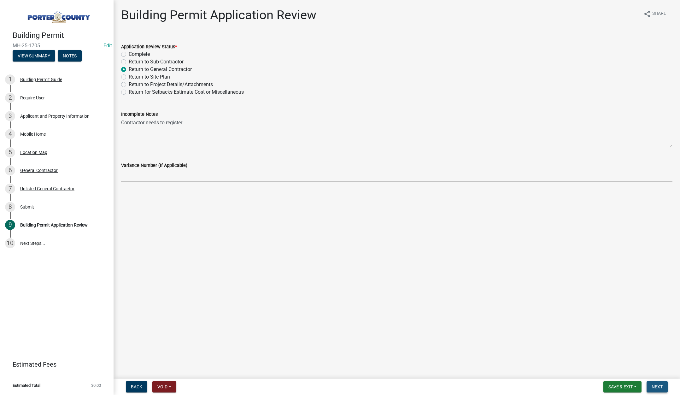
click at [656, 384] on span "Next" at bounding box center [657, 386] width 11 height 5
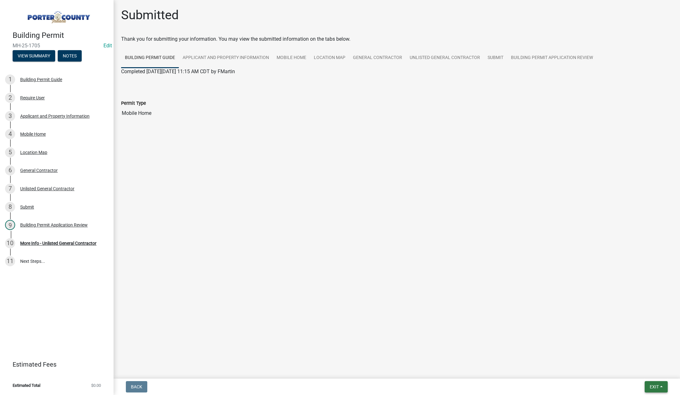
click at [653, 383] on button "Exit" at bounding box center [656, 386] width 23 height 11
click at [630, 368] on button "Save & Exit" at bounding box center [643, 370] width 50 height 15
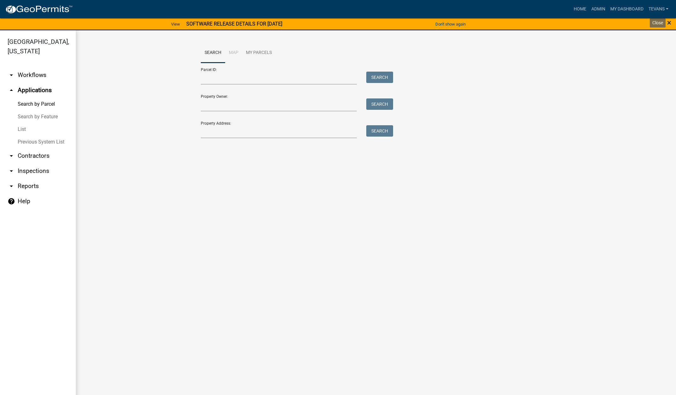
click at [668, 22] on span "×" at bounding box center [669, 22] width 4 height 9
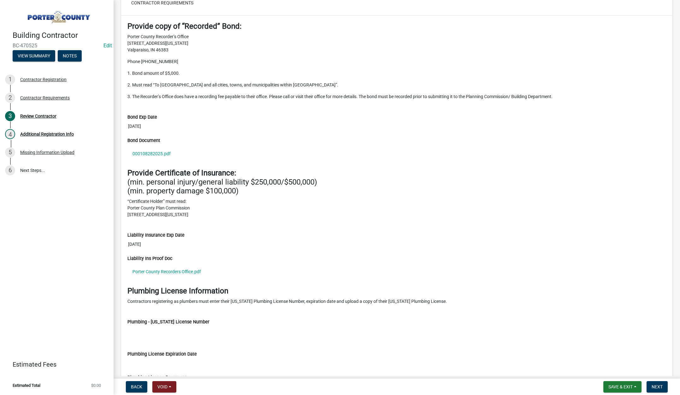
scroll to position [568, 0]
click at [163, 152] on link "000108282025.pdf" at bounding box center [396, 152] width 539 height 15
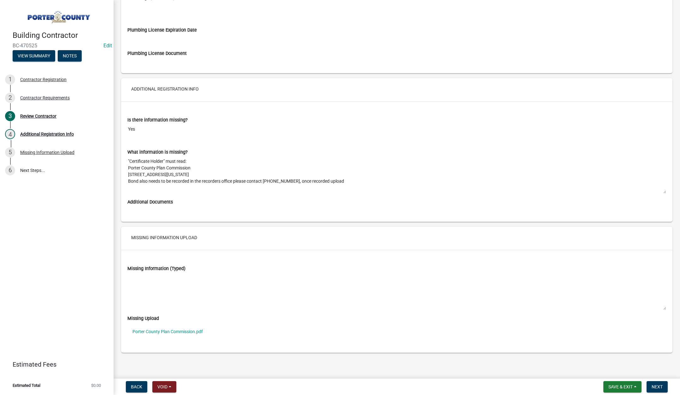
scroll to position [892, 0]
click at [177, 330] on link "Porter County Plan Commission.pdf" at bounding box center [396, 330] width 539 height 15
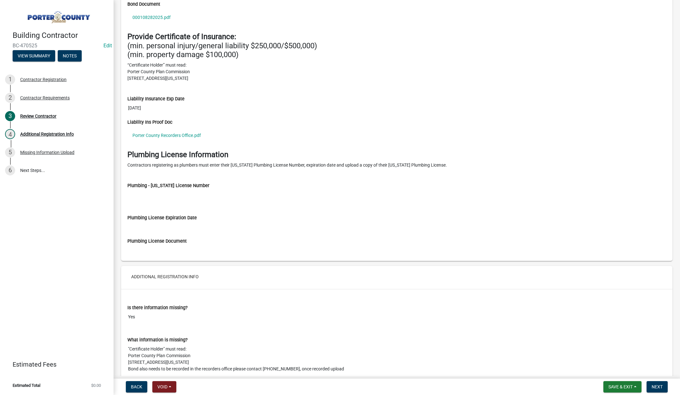
scroll to position [577, 0]
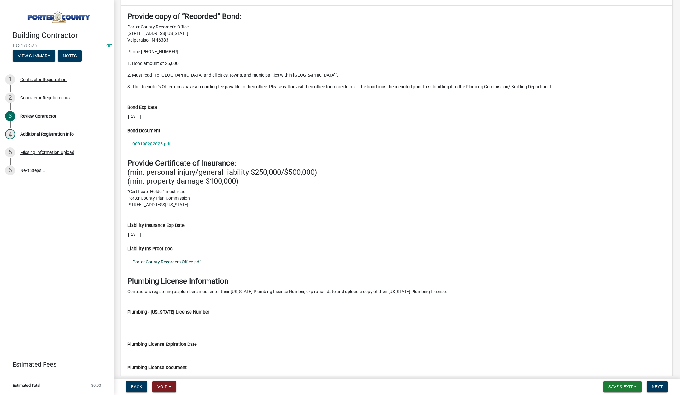
click at [176, 261] on link "Porter County Recorders Office.pdf" at bounding box center [396, 262] width 539 height 15
click at [47, 114] on div "Review Contractor" at bounding box center [38, 116] width 36 height 4
click at [24, 98] on div "Contractor Requirements" at bounding box center [45, 98] width 50 height 4
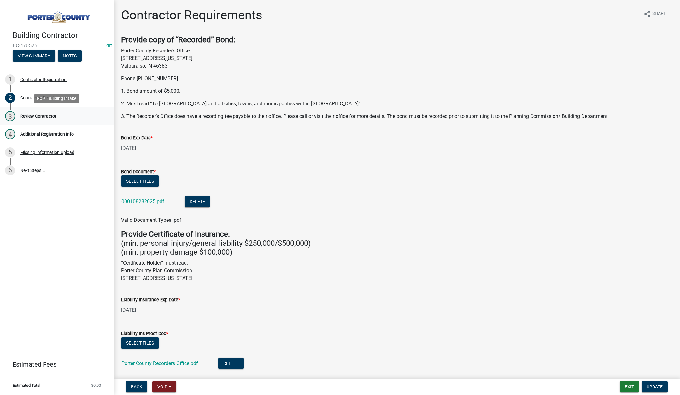
click at [25, 116] on div "Review Contractor" at bounding box center [38, 116] width 36 height 4
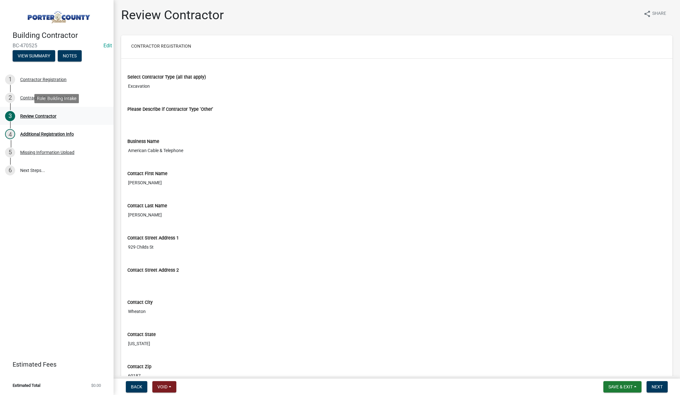
click at [38, 115] on div "Review Contractor" at bounding box center [38, 116] width 36 height 4
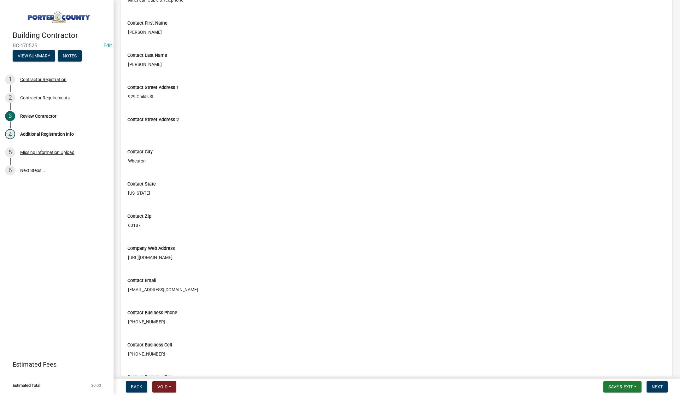
scroll to position [221, 0]
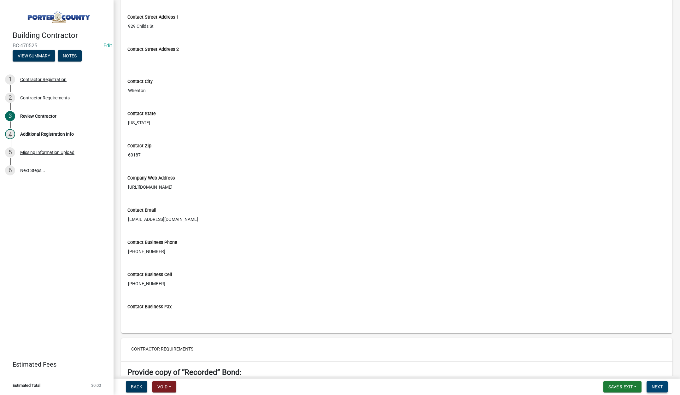
click at [659, 384] on span "Next" at bounding box center [657, 386] width 11 height 5
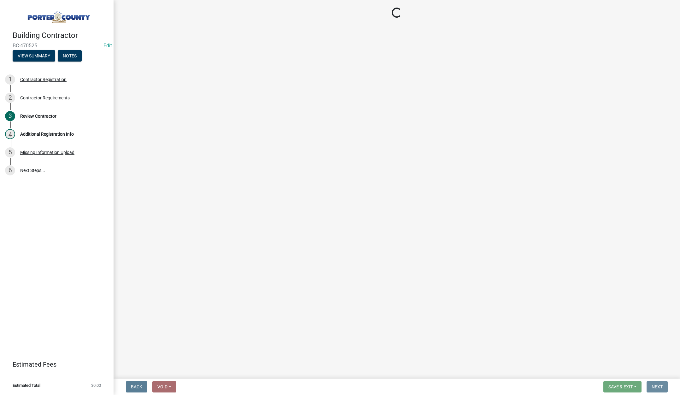
scroll to position [0, 0]
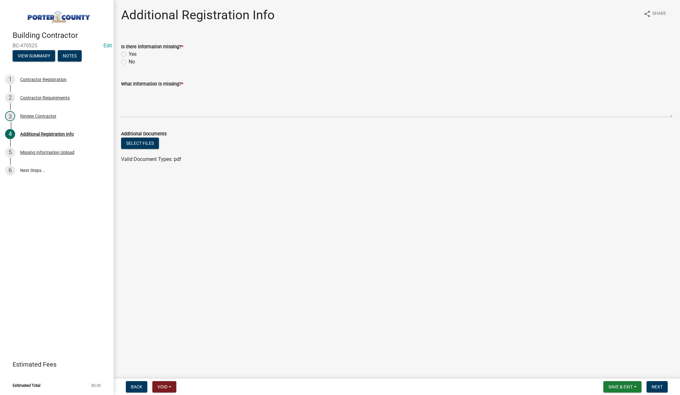
click at [129, 53] on label "Yes" at bounding box center [133, 54] width 8 height 8
click at [129, 53] on input "Yes" at bounding box center [131, 52] width 4 height 4
radio input "true"
click at [150, 96] on textarea "What information is missing? *" at bounding box center [397, 103] width 552 height 30
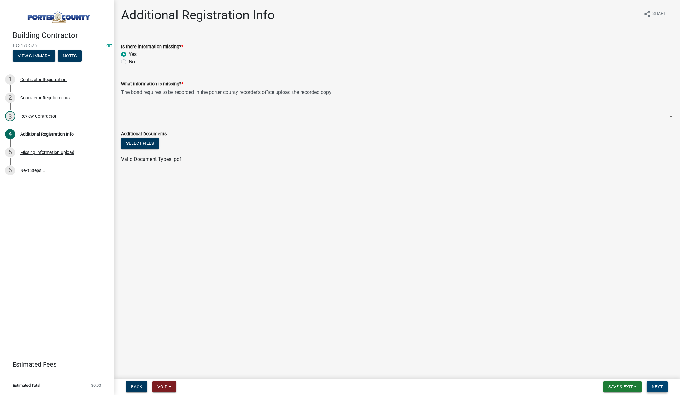
type textarea "The bond requires to be recorded in the porter county recorder's office upload …"
click at [656, 387] on span "Next" at bounding box center [657, 386] width 11 height 5
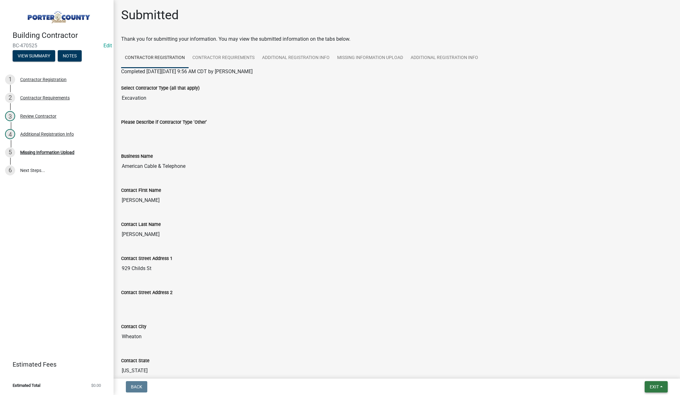
click at [657, 387] on span "Exit" at bounding box center [654, 386] width 9 height 5
click at [639, 371] on button "Save & Exit" at bounding box center [643, 370] width 50 height 15
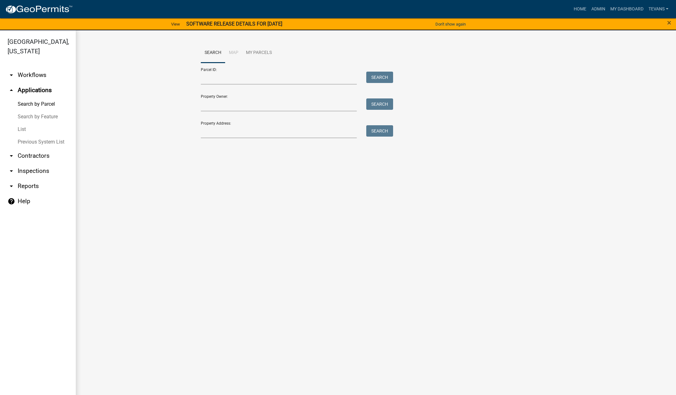
click at [35, 148] on link "arrow_drop_down Contractors" at bounding box center [38, 155] width 76 height 15
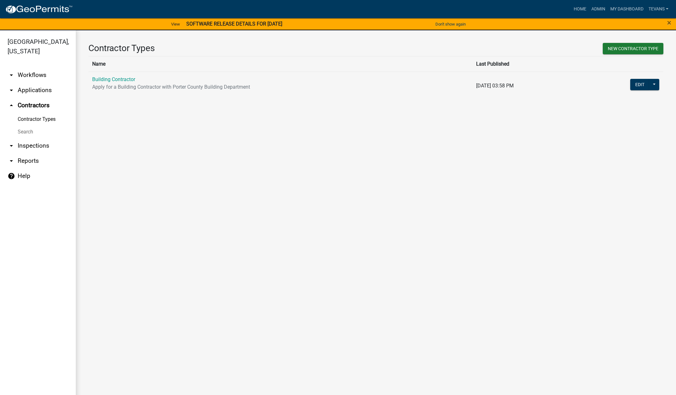
click at [24, 126] on link "Search" at bounding box center [38, 132] width 76 height 13
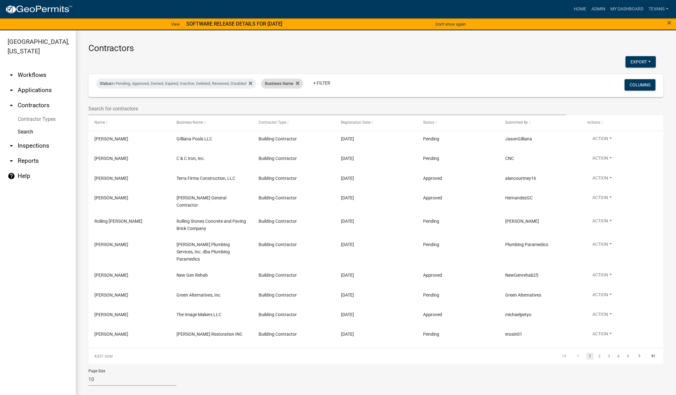
click at [286, 86] on span "Business Name" at bounding box center [279, 83] width 28 height 5
click at [275, 109] on input "text" at bounding box center [286, 107] width 58 height 13
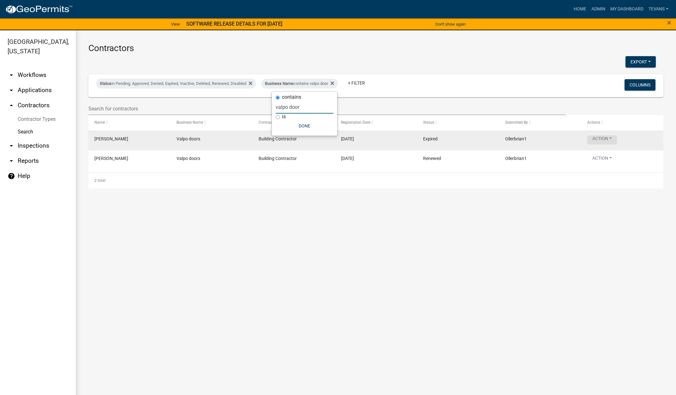
type input "valpo door"
click at [599, 138] on button "Action" at bounding box center [602, 139] width 30 height 9
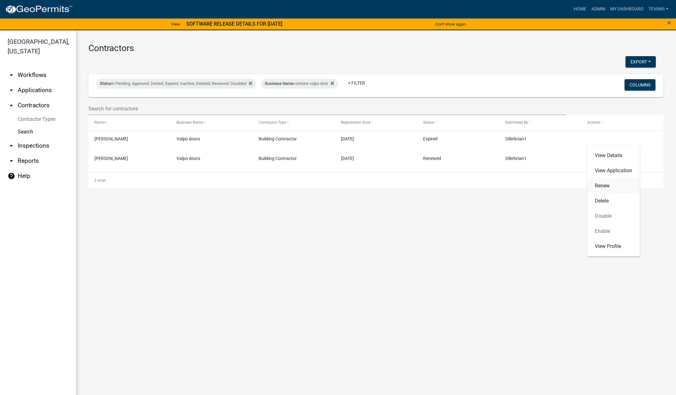
click at [599, 184] on link "Renew" at bounding box center [613, 185] width 52 height 15
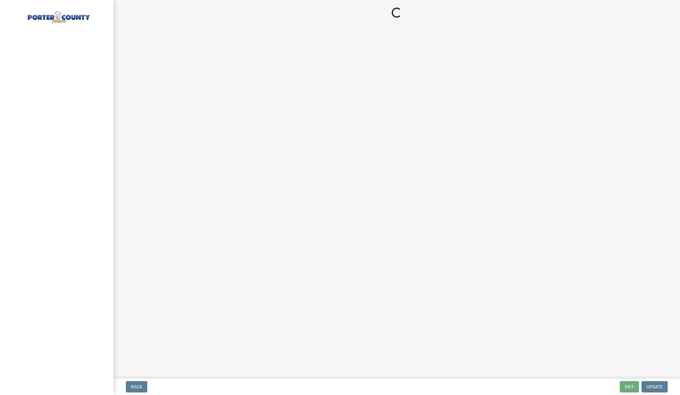
select select "IN"
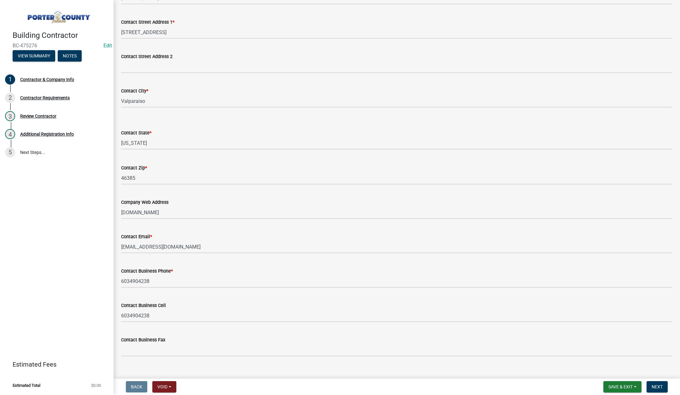
scroll to position [174, 0]
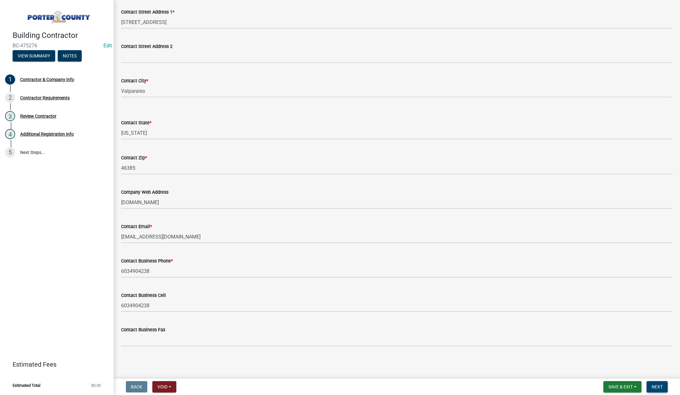
click at [654, 386] on span "Next" at bounding box center [657, 386] width 11 height 5
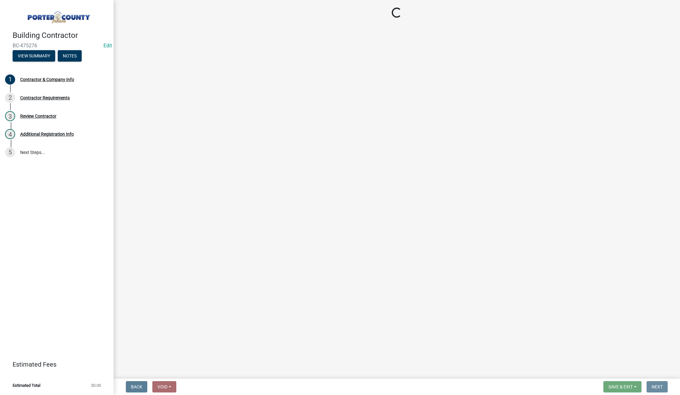
scroll to position [0, 0]
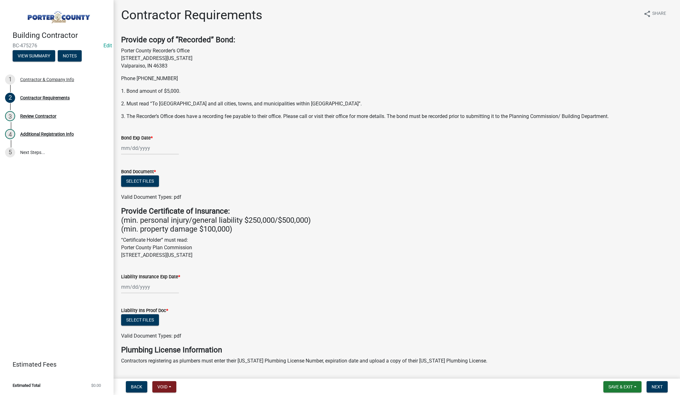
click at [265, 304] on form "Liability Ins Proof Doc * Select files Valid Document Types: pdf" at bounding box center [397, 319] width 552 height 41
click at [159, 148] on div at bounding box center [150, 148] width 58 height 13
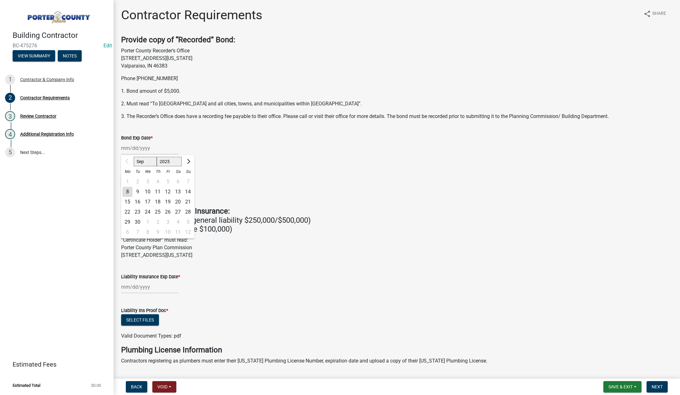
click at [175, 163] on select "2025 2026 2027 2028 2029 2030 2031 2032 2033 2034 2035 2036 2037 2038 2039 2040…" at bounding box center [169, 161] width 25 height 9
select select "2026"
click at [157, 157] on select "2025 2026 2027 2028 2029 2030 2031 2032 2033 2034 2035 2036 2037 2038 2039 2040…" at bounding box center [169, 161] width 25 height 9
click at [144, 161] on select "Jan Feb Mar Apr May Jun Jul Aug Sep Oct Nov Dec" at bounding box center [147, 161] width 26 height 9
select select "8"
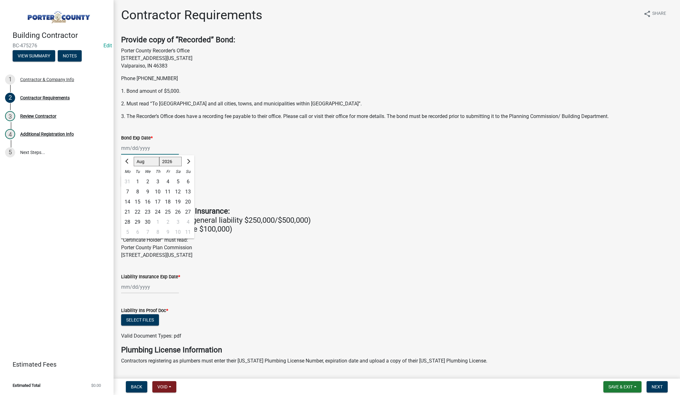
click at [134, 157] on select "Jan Feb Mar Apr May Jun Jul Aug Sep Oct Nov Dec" at bounding box center [147, 161] width 26 height 9
drag, startPoint x: 159, startPoint y: 220, endPoint x: 205, endPoint y: 175, distance: 64.9
click at [159, 221] on div "27" at bounding box center [158, 222] width 10 height 10
type input "08/27/2026"
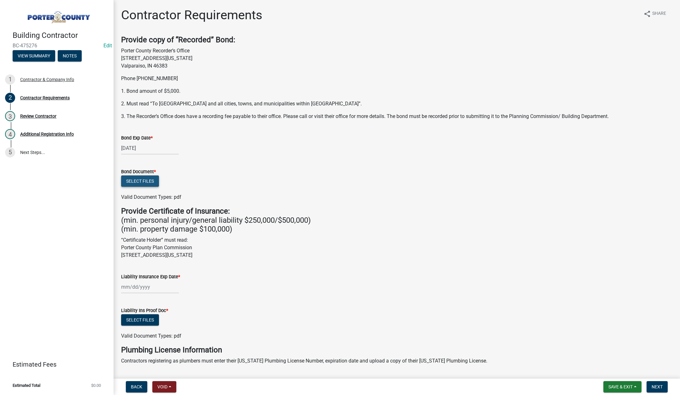
click at [141, 178] on button "Select files" at bounding box center [140, 180] width 38 height 11
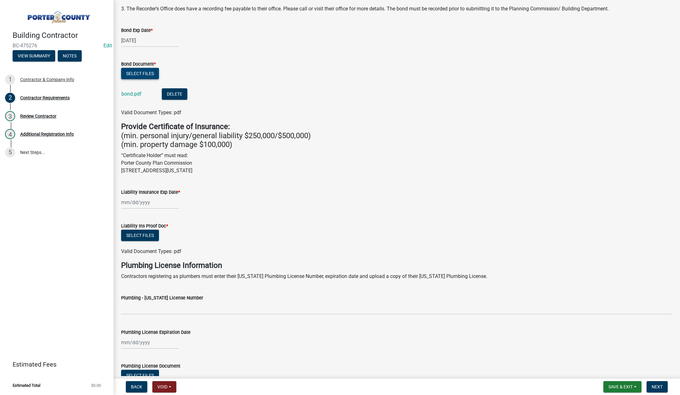
scroll to position [126, 0]
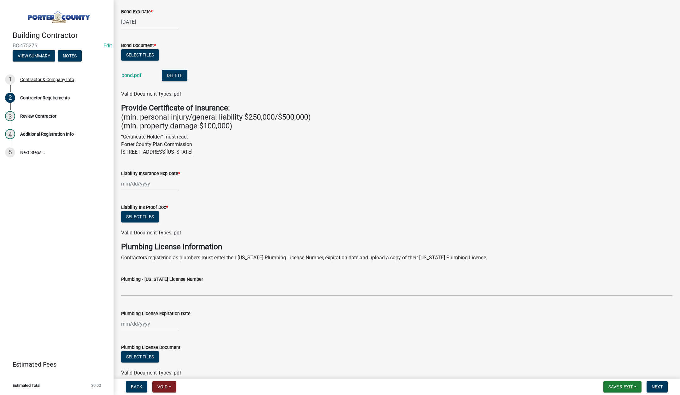
click at [157, 185] on div at bounding box center [150, 183] width 58 height 13
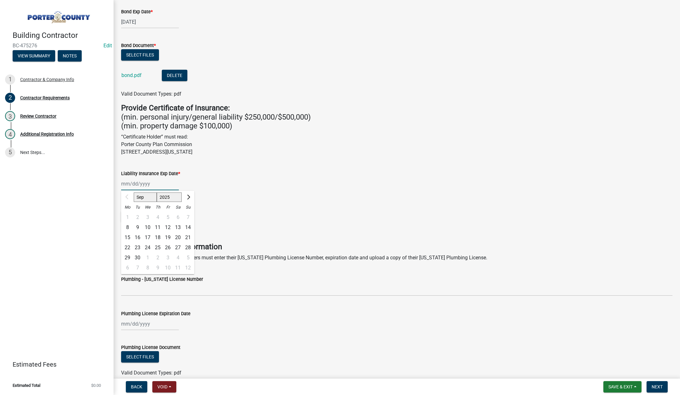
click at [169, 197] on select "2025 2026 2027 2028 2029 2030 2031 2032 2033 2034 2035 2036 2037 2038 2039 2040…" at bounding box center [169, 196] width 25 height 9
select select "2026"
click at [157, 192] on select "2025 2026 2027 2028 2029 2030 2031 2032 2033 2034 2035 2036 2037 2038 2039 2040…" at bounding box center [169, 196] width 25 height 9
click at [149, 198] on select "Jan Feb Mar Apr May Jun Jul Aug Sep Oct Nov Dec" at bounding box center [147, 196] width 26 height 9
select select "8"
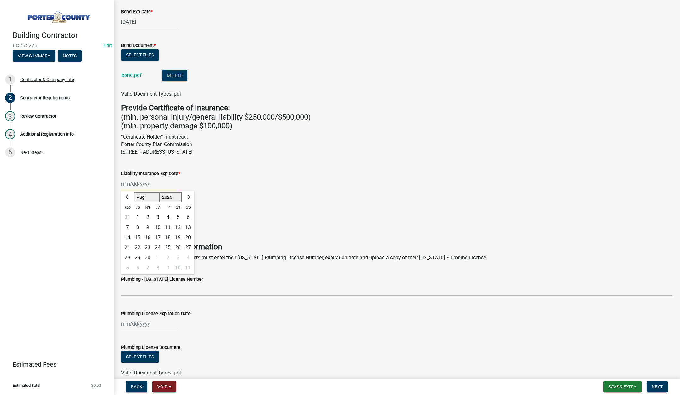
click at [134, 192] on select "Jan Feb Mar Apr May Jun Jul Aug Sep Oct Nov Dec" at bounding box center [147, 196] width 26 height 9
click at [158, 256] on div "27" at bounding box center [158, 258] width 10 height 10
type input "08/27/2026"
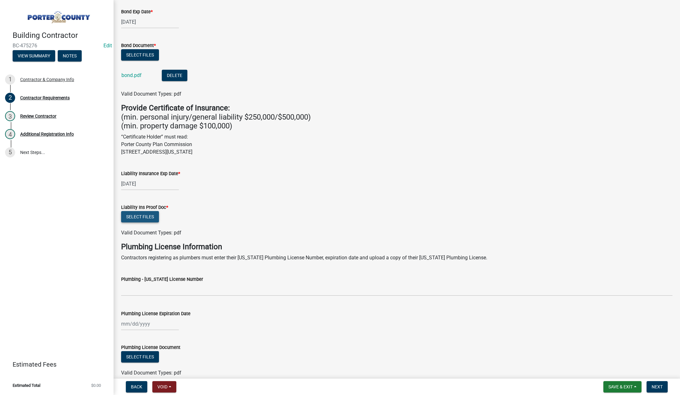
click at [143, 216] on button "Select files" at bounding box center [140, 216] width 38 height 11
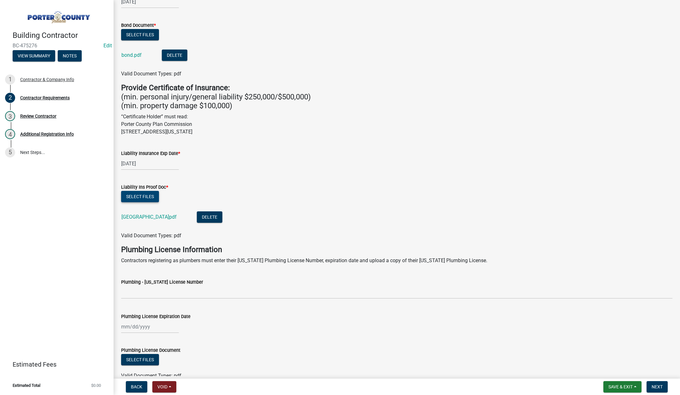
scroll to position [180, 0]
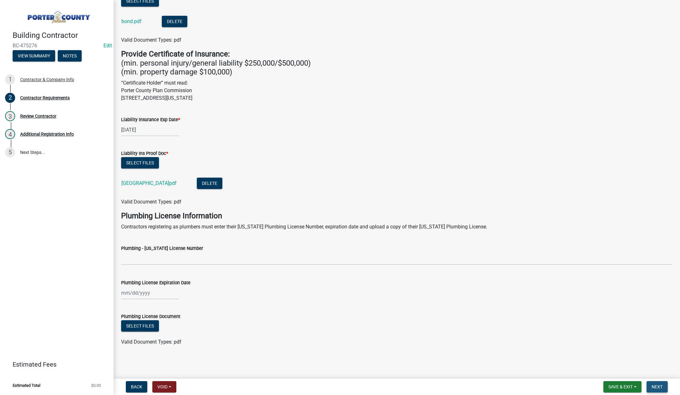
click at [654, 385] on span "Next" at bounding box center [657, 386] width 11 height 5
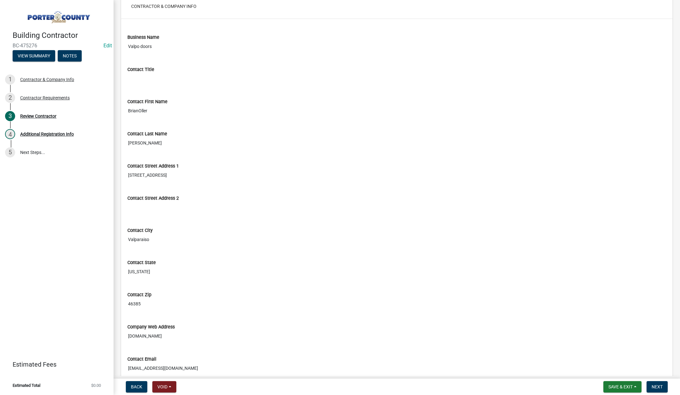
scroll to position [158, 0]
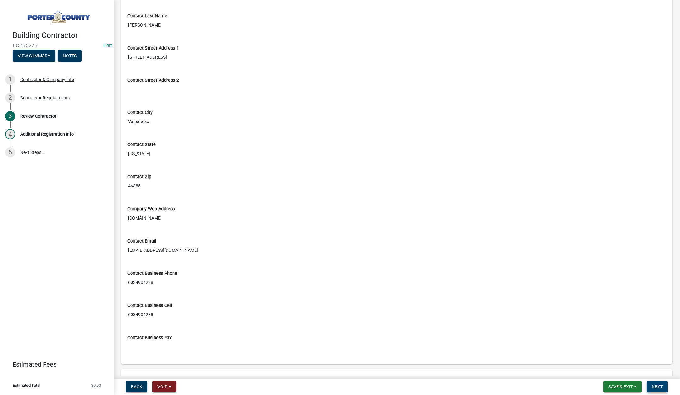
click at [657, 387] on span "Next" at bounding box center [657, 386] width 11 height 5
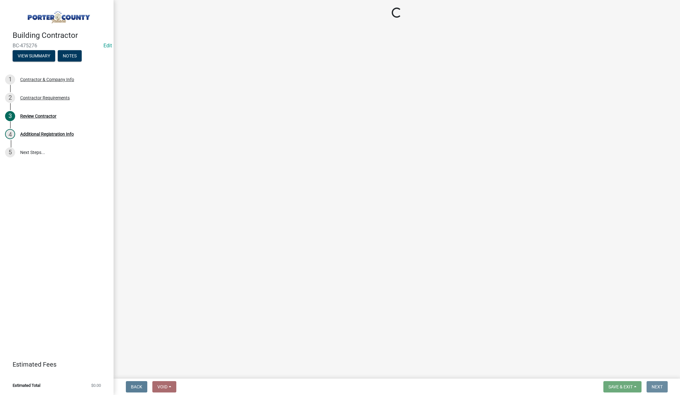
scroll to position [0, 0]
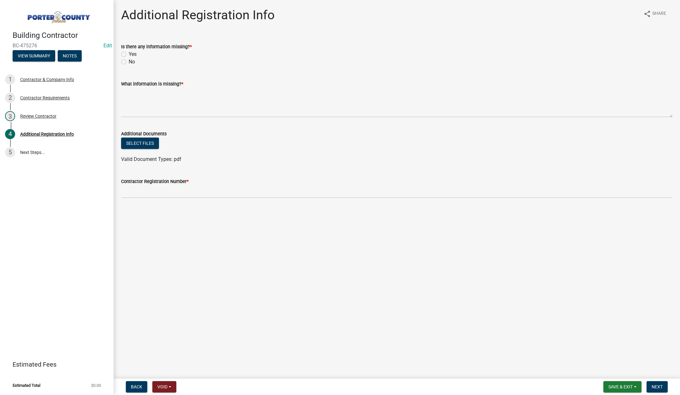
drag, startPoint x: 123, startPoint y: 61, endPoint x: 155, endPoint y: 98, distance: 48.6
click at [129, 62] on label "No" at bounding box center [132, 62] width 6 height 8
click at [129, 62] on input "No" at bounding box center [131, 60] width 4 height 4
radio input "true"
click at [158, 99] on textarea "What information is missing? *" at bounding box center [397, 103] width 552 height 30
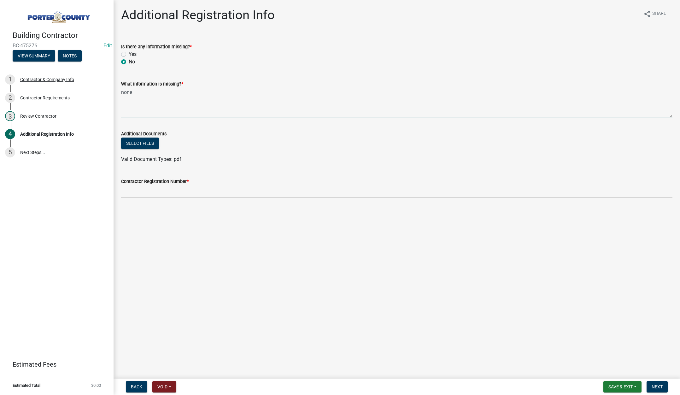
type textarea "none"
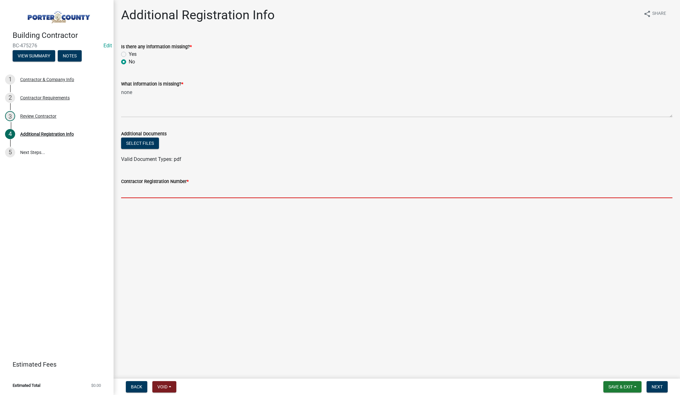
click at [174, 194] on input "Contractor Registration Number *" at bounding box center [397, 191] width 552 height 13
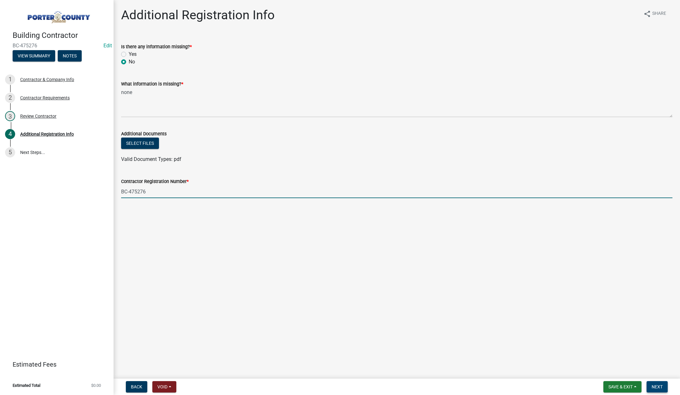
type input "BC-475276"
click at [656, 385] on span "Next" at bounding box center [657, 386] width 11 height 5
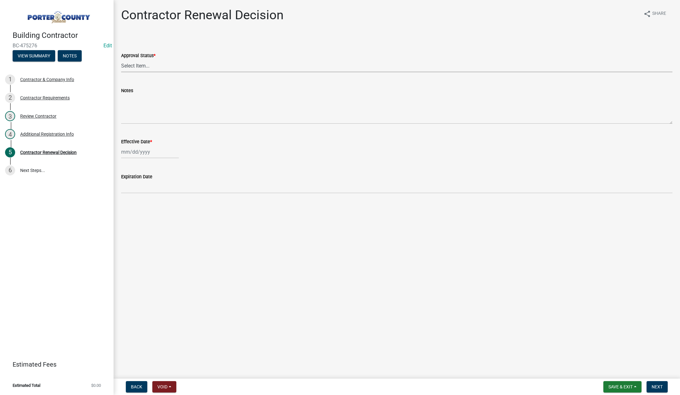
click at [142, 67] on select "Select Item... Approved Denied" at bounding box center [397, 65] width 552 height 13
click at [121, 59] on select "Select Item... Approved Denied" at bounding box center [397, 65] width 552 height 13
select select "30db8998-795d-4bbe-8e49-f1ade8865815"
click at [160, 156] on div at bounding box center [150, 151] width 58 height 13
select select "9"
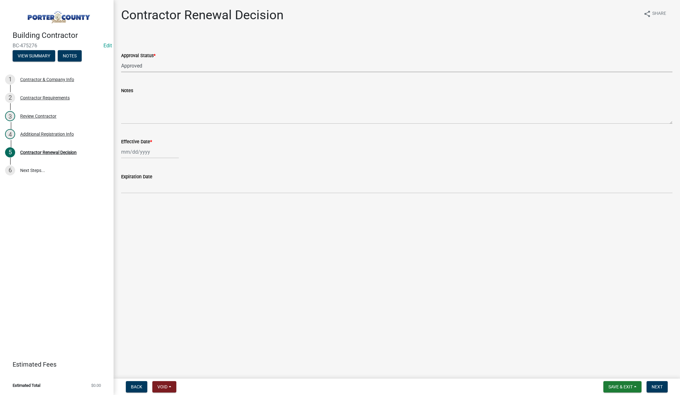
select select "2025"
click at [127, 195] on div "8" at bounding box center [127, 196] width 10 height 10
type input "[DATE]"
click at [658, 386] on span "Next" at bounding box center [657, 386] width 11 height 5
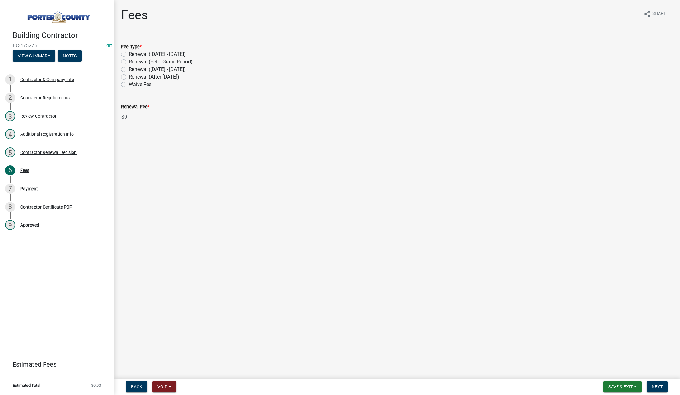
click at [129, 77] on label "Renewal (After Sept 1)" at bounding box center [154, 77] width 50 height 8
click at [129, 77] on input "Renewal (After Sept 1)" at bounding box center [131, 75] width 4 height 4
radio input "true"
click at [657, 385] on span "Next" at bounding box center [657, 386] width 11 height 5
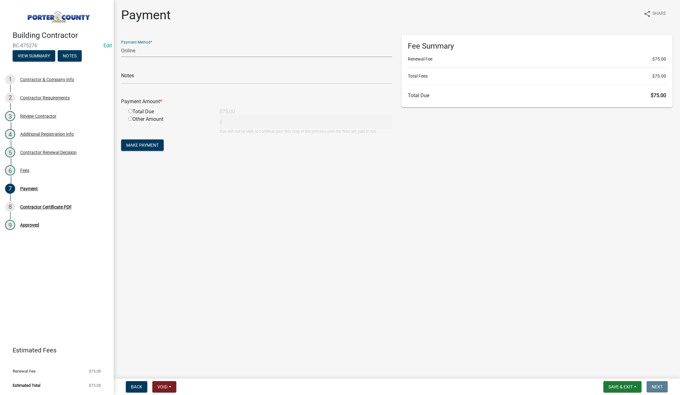
click at [137, 50] on select "Credit Card POS Check Cash Online" at bounding box center [256, 50] width 271 height 13
select select "2: 1"
click at [121, 44] on select "Credit Card POS Check Cash Online" at bounding box center [256, 50] width 271 height 13
click at [139, 75] on input "text" at bounding box center [256, 77] width 271 height 13
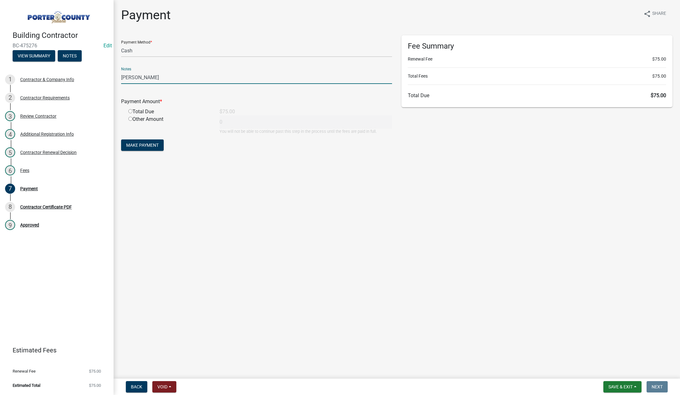
type input "Brian Oller"
drag, startPoint x: 130, startPoint y: 110, endPoint x: 132, endPoint y: 128, distance: 18.1
click at [130, 110] on input "radio" at bounding box center [130, 111] width 4 height 4
radio input "true"
type input "75"
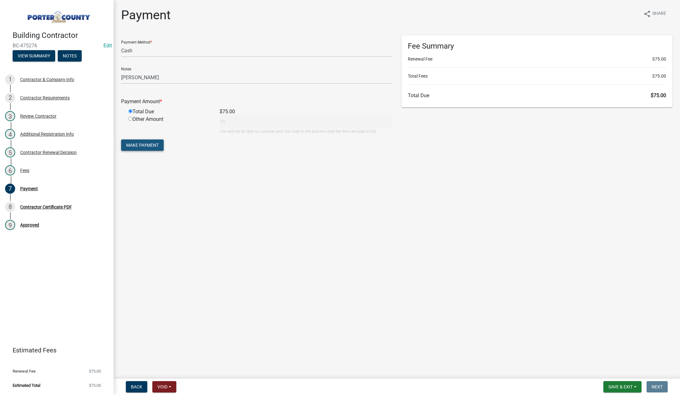
click at [138, 147] on span "Make Payment" at bounding box center [142, 145] width 33 height 5
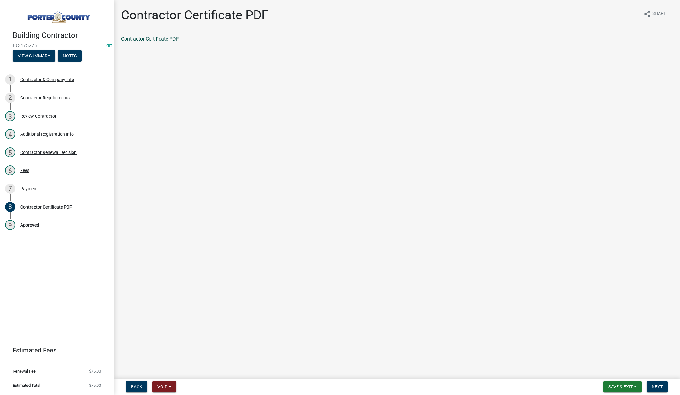
click at [161, 38] on link "Contractor Certificate PDF" at bounding box center [150, 39] width 58 height 6
click at [30, 190] on div "Payment" at bounding box center [29, 188] width 18 height 4
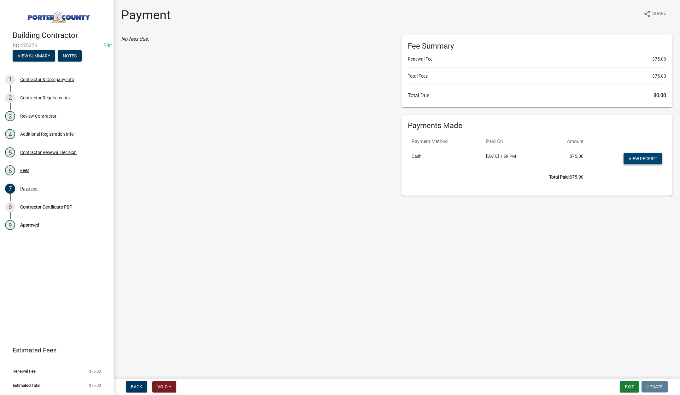
click at [639, 157] on link "View receipt" at bounding box center [643, 158] width 39 height 11
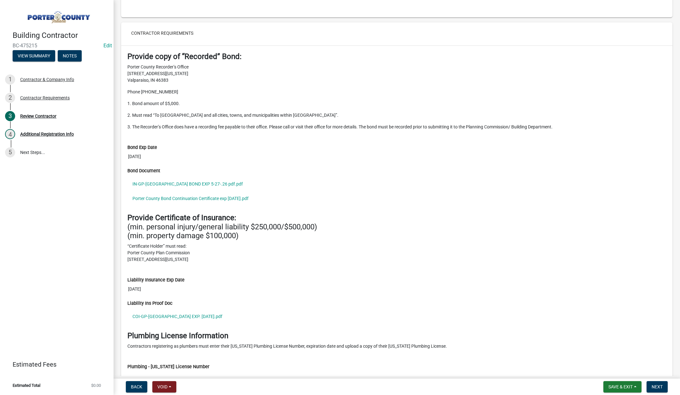
scroll to position [505, 0]
click at [204, 184] on link "IN-GP-PORTER COUNTY BOND EXP 5-27-.26 pdf.pdf" at bounding box center [396, 183] width 539 height 15
click at [230, 197] on link "Porter County Bond Continuation Certificate exp 5-27-26.pdf" at bounding box center [396, 198] width 539 height 15
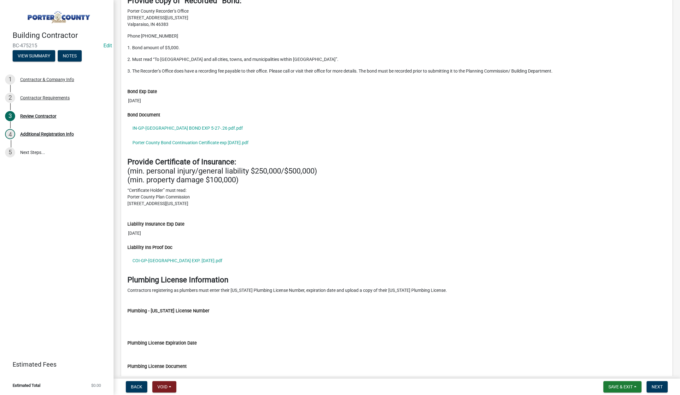
scroll to position [595, 0]
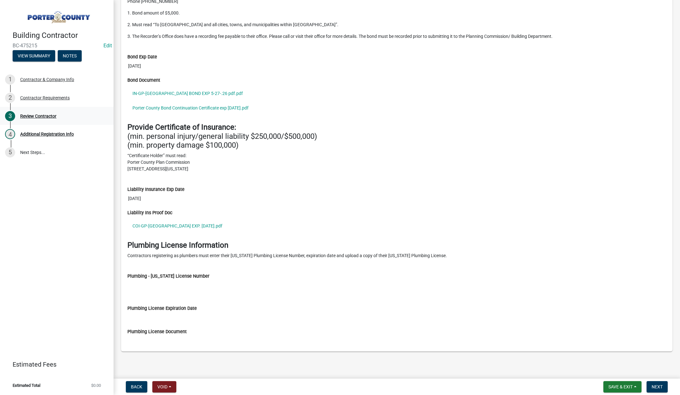
click at [37, 115] on div "Review Contractor" at bounding box center [38, 116] width 36 height 4
drag, startPoint x: 654, startPoint y: 386, endPoint x: 655, endPoint y: 380, distance: 5.9
click at [655, 385] on span "Next" at bounding box center [657, 386] width 11 height 5
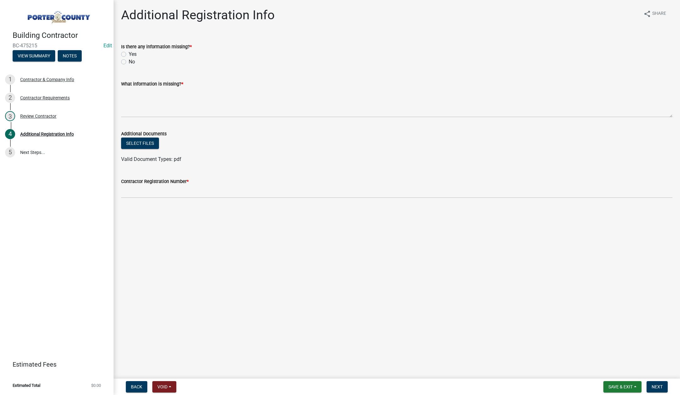
click at [129, 55] on label "Yes" at bounding box center [133, 54] width 8 height 8
click at [129, 55] on input "Yes" at bounding box center [131, 52] width 4 height 4
radio input "true"
click at [159, 96] on textarea "What information is missing? *" at bounding box center [397, 103] width 552 height 30
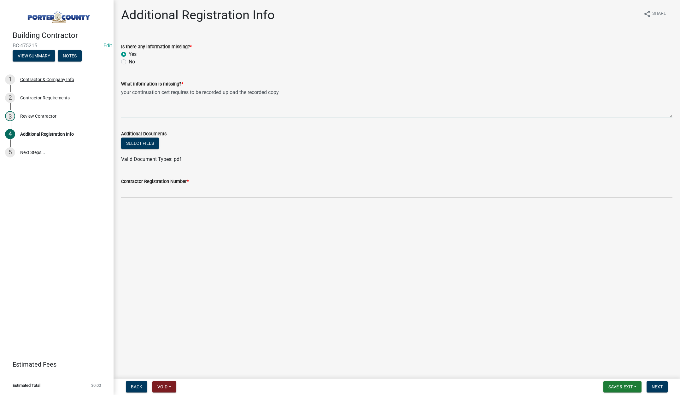
type textarea "your continuation cert requires to be recorded upload the recorded copy"
click at [143, 194] on input "Contractor Registration Number *" at bounding box center [397, 191] width 552 height 13
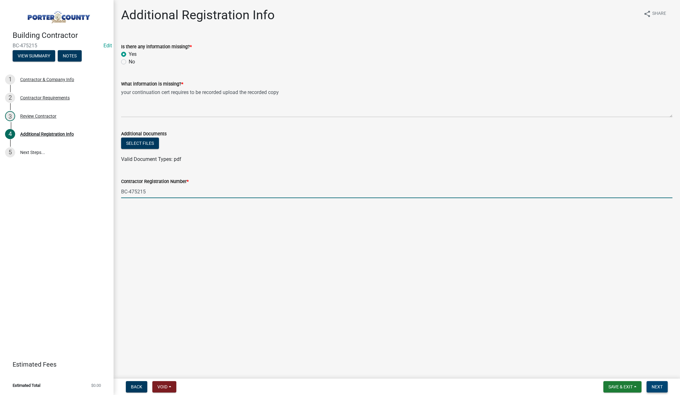
type input "BC-475215"
click at [659, 385] on span "Next" at bounding box center [657, 386] width 11 height 5
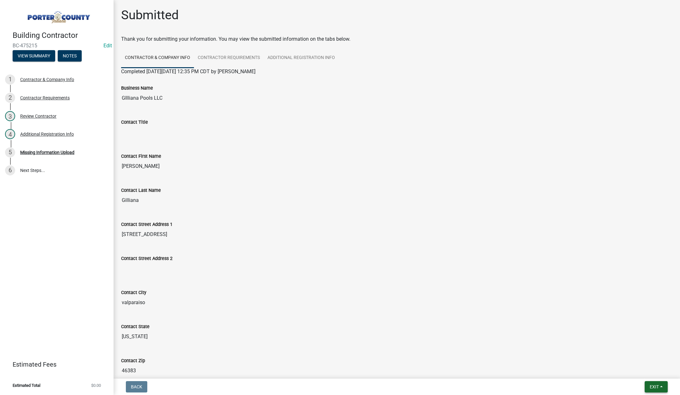
click at [655, 384] on span "Exit" at bounding box center [654, 386] width 9 height 5
click at [655, 374] on button "Save & Exit" at bounding box center [643, 370] width 50 height 15
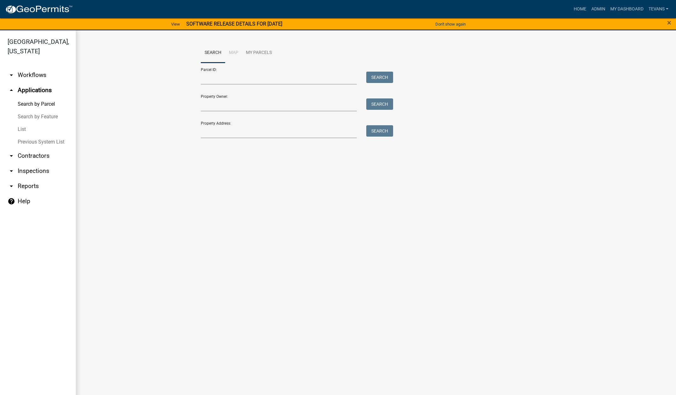
click at [56, 352] on ul "arrow_drop_down Workflows List arrow_drop_up Applications Search by Parcel Sear…" at bounding box center [38, 232] width 76 height 340
click at [238, 134] on input "Property Address:" at bounding box center [279, 131] width 156 height 13
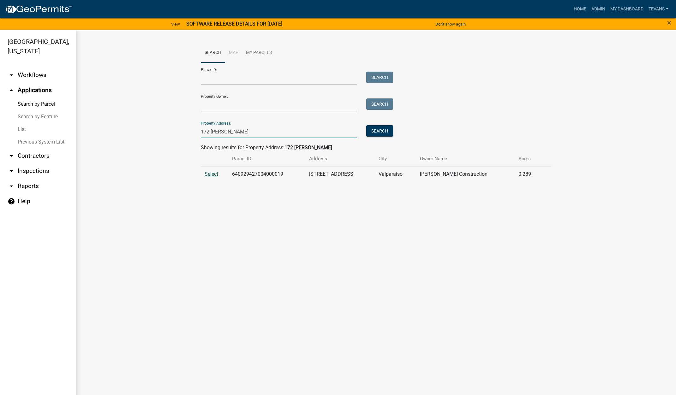
type input "172 wint"
click at [210, 172] on span "Select" at bounding box center [211, 174] width 14 height 6
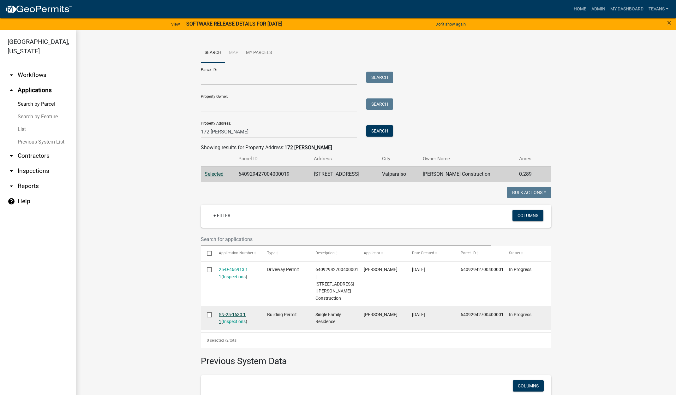
click at [235, 313] on link "SN-25-1630 1 1" at bounding box center [232, 318] width 27 height 12
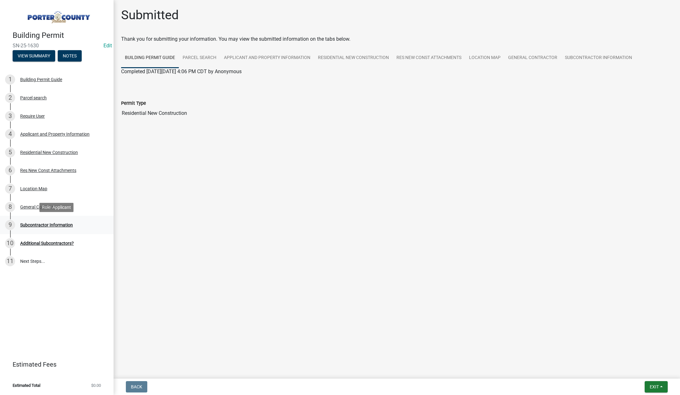
click at [49, 223] on div "Subcontractor Information" at bounding box center [46, 225] width 53 height 4
click at [49, 224] on div "Subcontractor Information" at bounding box center [46, 225] width 53 height 4
click at [27, 207] on div "General Contractor" at bounding box center [39, 207] width 38 height 4
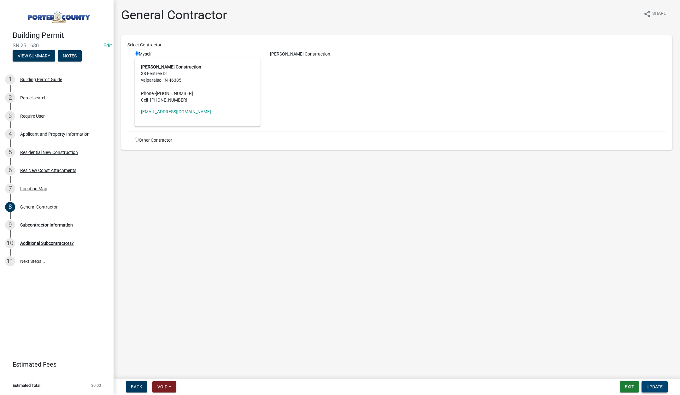
click at [658, 386] on span "Update" at bounding box center [655, 386] width 16 height 5
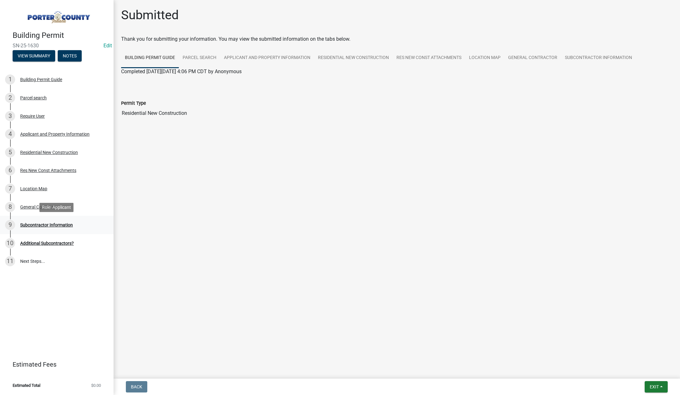
click at [49, 224] on div "Subcontractor Information" at bounding box center [46, 225] width 53 height 4
click at [26, 223] on div "Subcontractor Information" at bounding box center [46, 225] width 53 height 4
click at [24, 244] on div "Additional Subcontractors?" at bounding box center [47, 243] width 54 height 4
click at [28, 260] on link "11 Next Steps..." at bounding box center [57, 261] width 114 height 18
click at [32, 205] on div "General Contractor" at bounding box center [39, 207] width 38 height 4
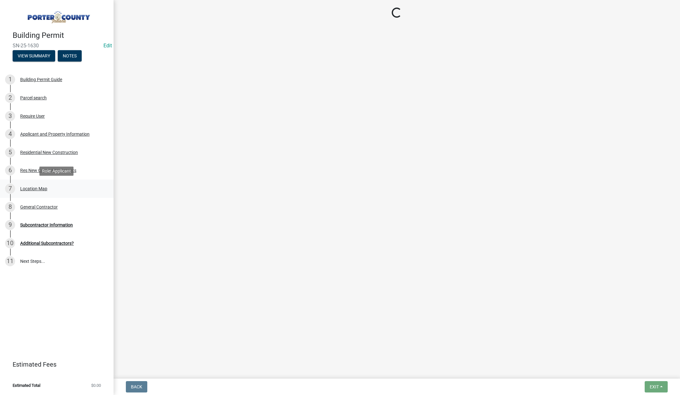
click at [33, 185] on div "7 Location Map" at bounding box center [54, 189] width 98 height 10
click at [33, 166] on div "6 Res New Const Attachments" at bounding box center [54, 170] width 98 height 10
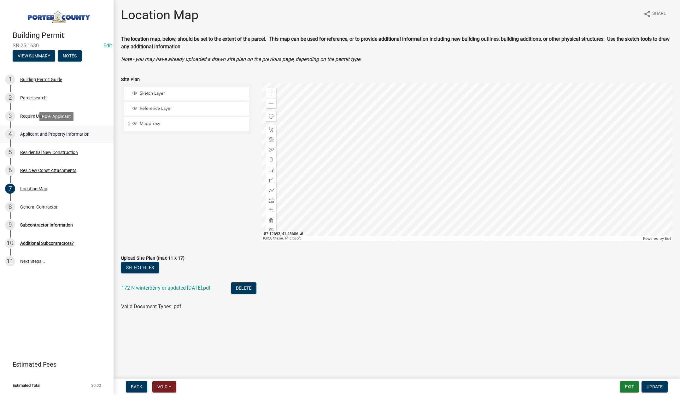
click at [53, 133] on div "Applicant and Property Information" at bounding box center [54, 134] width 69 height 4
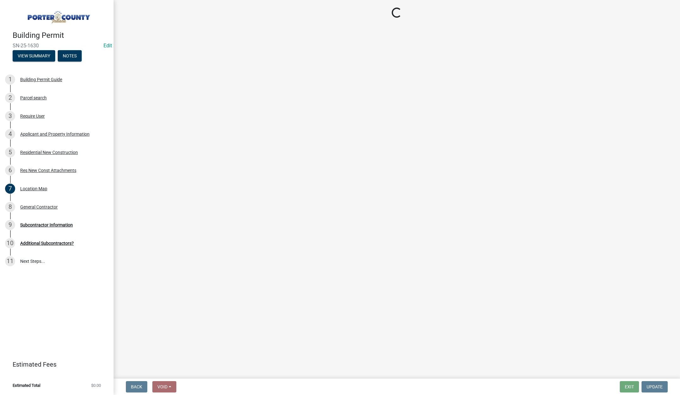
select select "6f5aa9ae-62ac-41bd-979a-9c71eae504cc"
select select "61d3a05a-0bd1-4f35-813c-11f7681b720b"
select select "19353e9d-6395-4d02-b087-104cb5947cdc"
select select "b800d0da-e05b-4bfb-9059-90d625c2cfa9"
select select "0d764019-f1ff-4f3b-9299-33f0d080acc7"
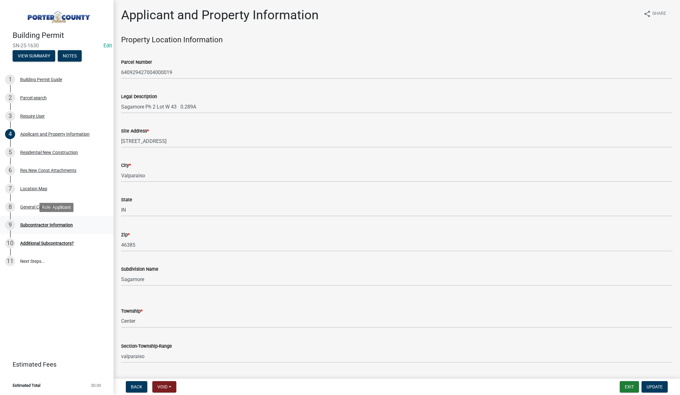
click at [57, 224] on div "Subcontractor Information" at bounding box center [46, 225] width 53 height 4
click at [48, 241] on div "Additional Subcontractors?" at bounding box center [47, 243] width 54 height 4
click at [43, 223] on div "Subcontractor Information" at bounding box center [46, 225] width 53 height 4
click at [51, 133] on div "Applicant and Property Information" at bounding box center [54, 134] width 69 height 4
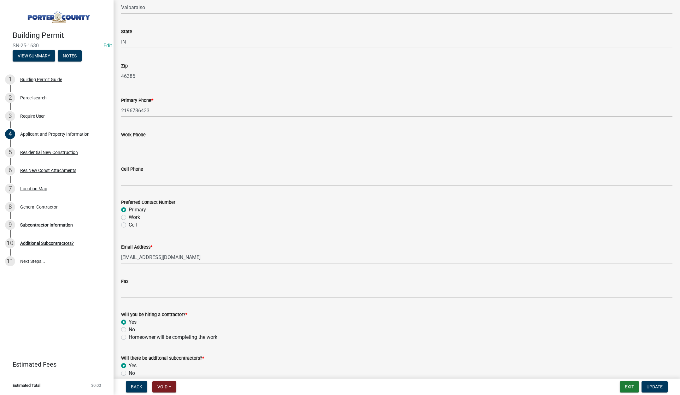
scroll to position [785, 0]
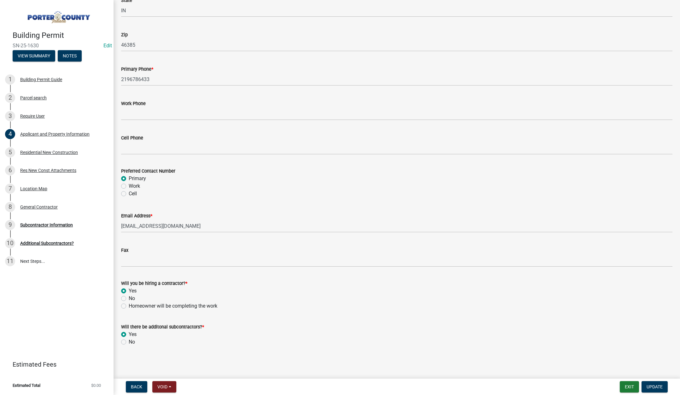
click at [129, 342] on label "No" at bounding box center [132, 342] width 6 height 8
click at [129, 342] on input "No" at bounding box center [131, 340] width 4 height 4
radio input "true"
click at [653, 385] on span "Update" at bounding box center [655, 386] width 16 height 5
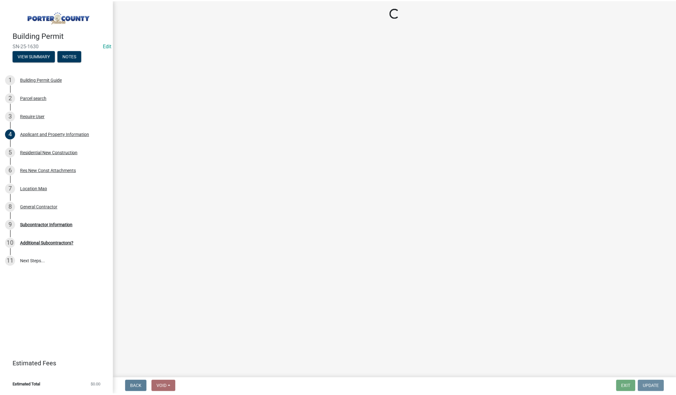
scroll to position [0, 0]
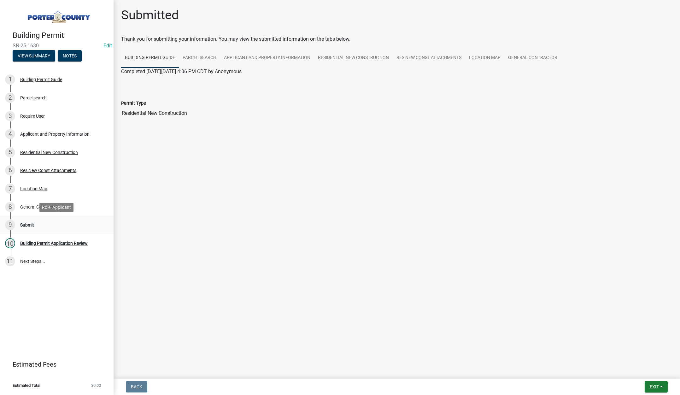
drag, startPoint x: 25, startPoint y: 225, endPoint x: 39, endPoint y: 220, distance: 15.3
click at [25, 225] on div "Submit" at bounding box center [27, 225] width 14 height 4
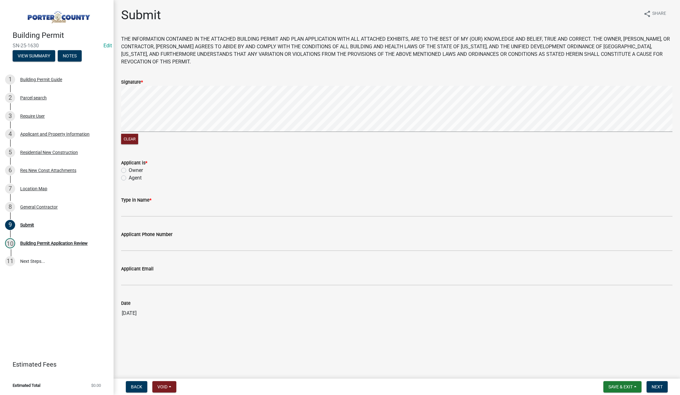
click at [129, 177] on label "Agent" at bounding box center [135, 178] width 13 height 8
click at [129, 177] on input "Agent" at bounding box center [131, 176] width 4 height 4
radio input "true"
click at [162, 208] on input "Type in Name *" at bounding box center [397, 210] width 552 height 13
type input "Tami Evans"
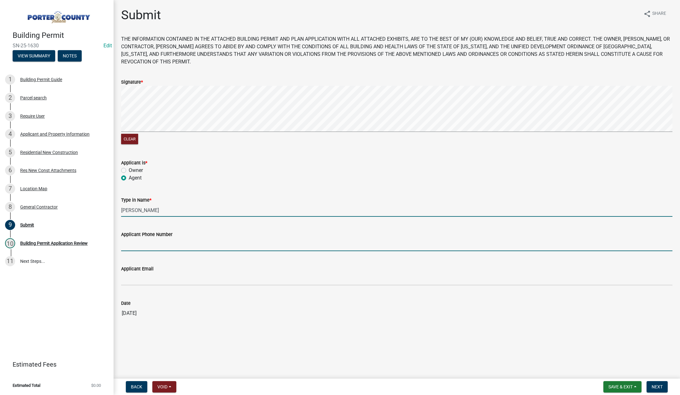
type input "2193093058"
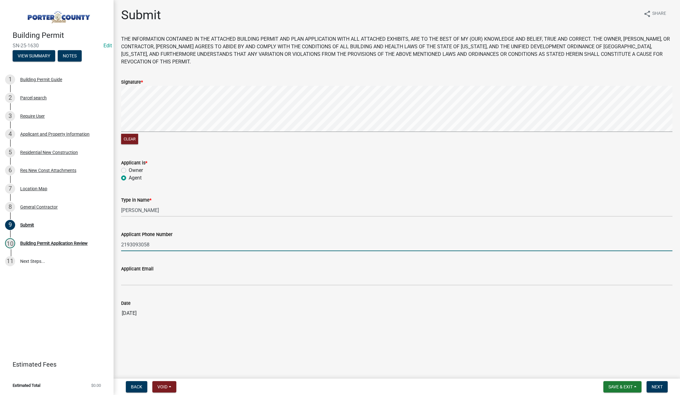
click at [194, 241] on input "2193093058" at bounding box center [397, 244] width 552 height 13
click at [656, 387] on span "Next" at bounding box center [657, 386] width 11 height 5
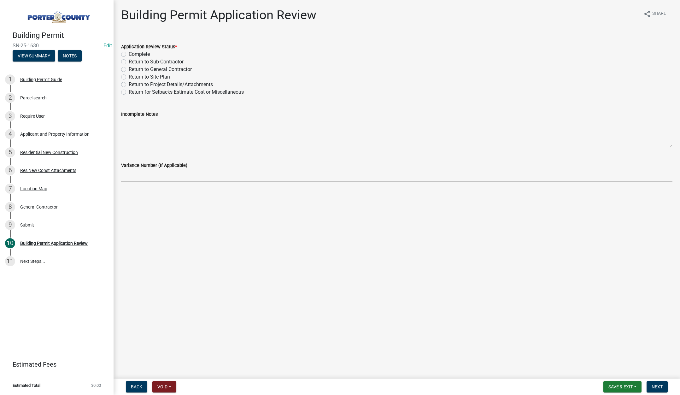
click at [129, 53] on label "Complete" at bounding box center [139, 54] width 21 height 8
click at [129, 53] on input "Complete" at bounding box center [131, 52] width 4 height 4
radio input "true"
click at [657, 386] on span "Next" at bounding box center [657, 386] width 11 height 5
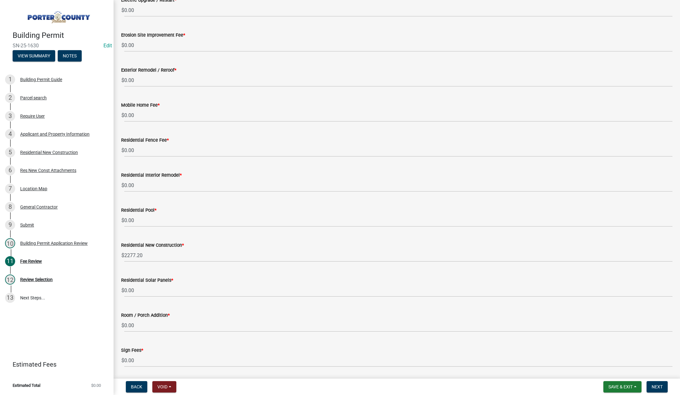
scroll to position [279, 0]
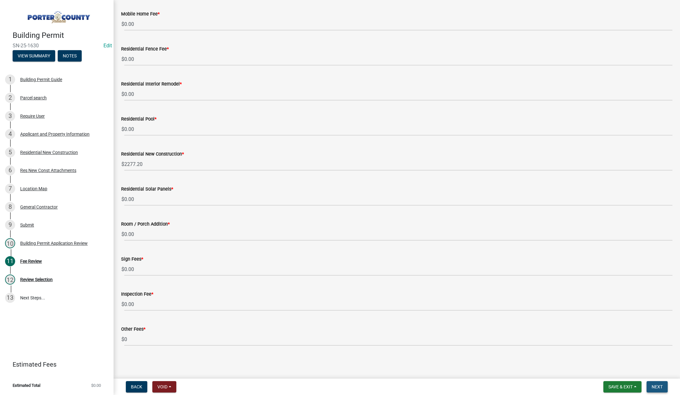
click at [652, 385] on span "Next" at bounding box center [657, 386] width 11 height 5
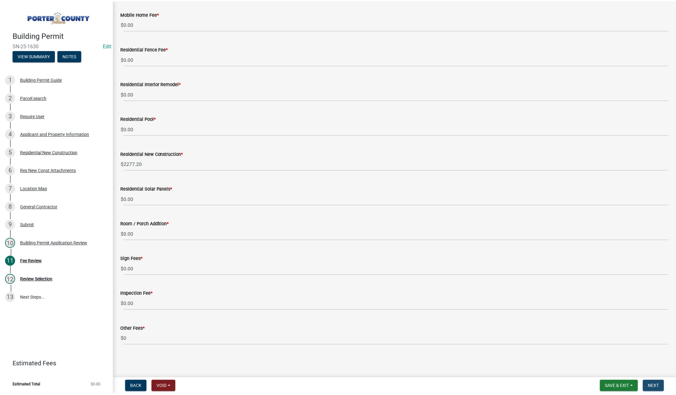
scroll to position [0, 0]
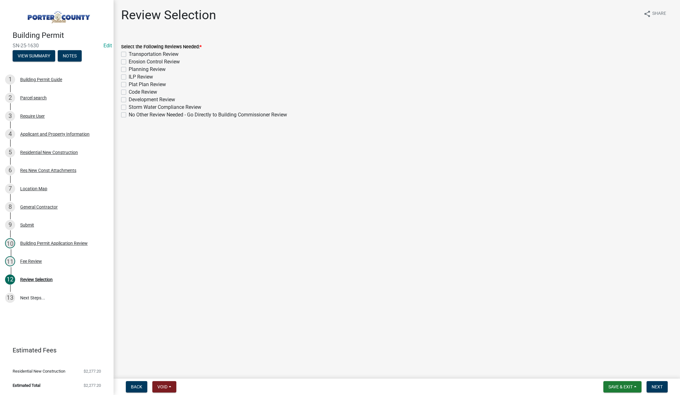
click at [129, 61] on label "Erosion Control Review" at bounding box center [154, 62] width 51 height 8
click at [129, 61] on input "Erosion Control Review" at bounding box center [131, 60] width 4 height 4
checkbox input "true"
checkbox input "false"
checkbox input "true"
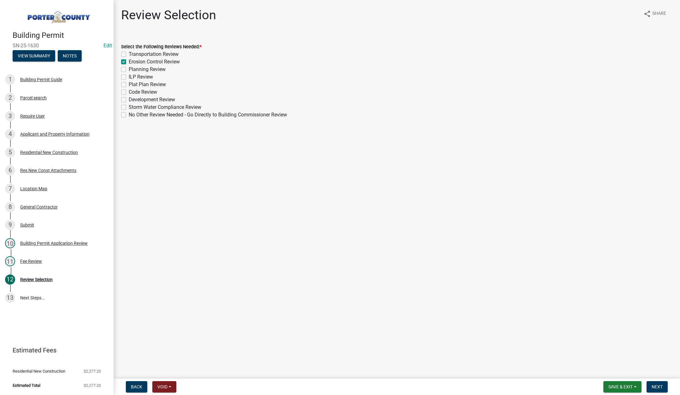
checkbox input "false"
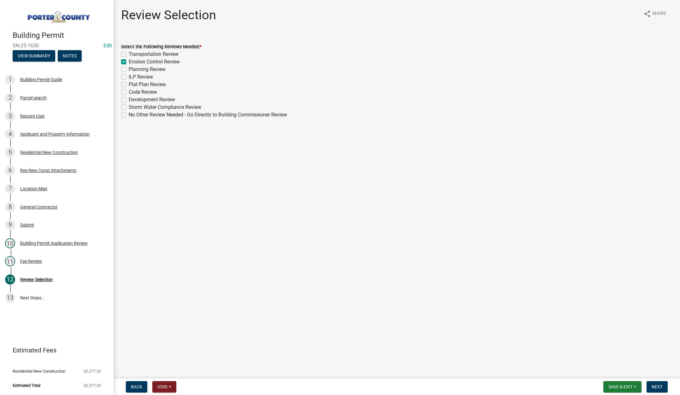
checkbox input "false"
click at [129, 69] on label "Planning Review" at bounding box center [147, 70] width 37 height 8
click at [129, 69] on input "Planning Review" at bounding box center [131, 68] width 4 height 4
checkbox input "true"
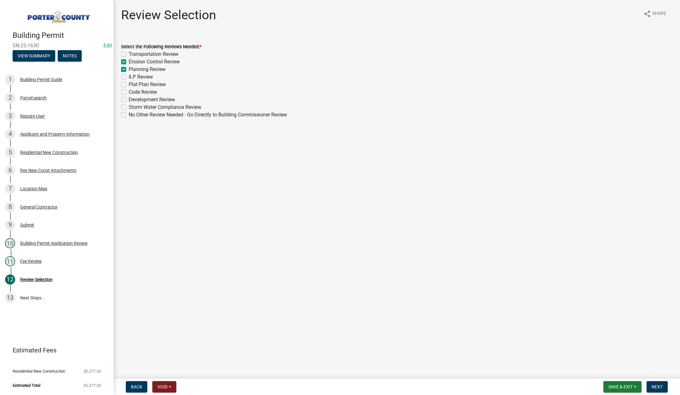
checkbox input "false"
checkbox input "true"
checkbox input "false"
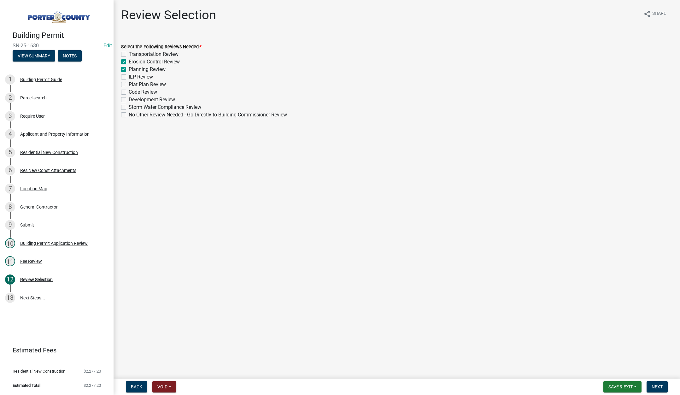
checkbox input "false"
click at [129, 84] on label "Plat Plan Review" at bounding box center [147, 85] width 37 height 8
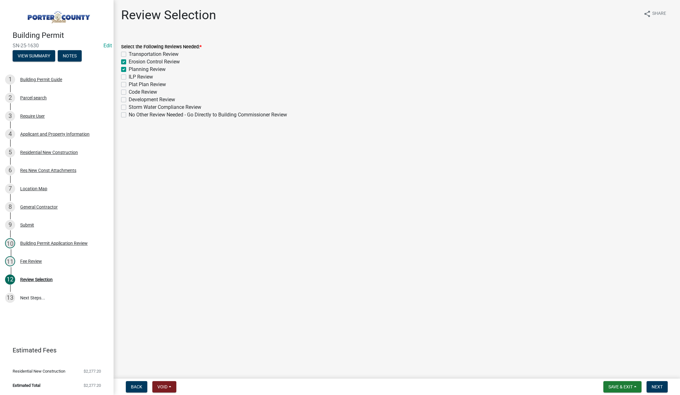
click at [129, 84] on input "Plat Plan Review" at bounding box center [131, 83] width 4 height 4
checkbox input "true"
checkbox input "false"
checkbox input "true"
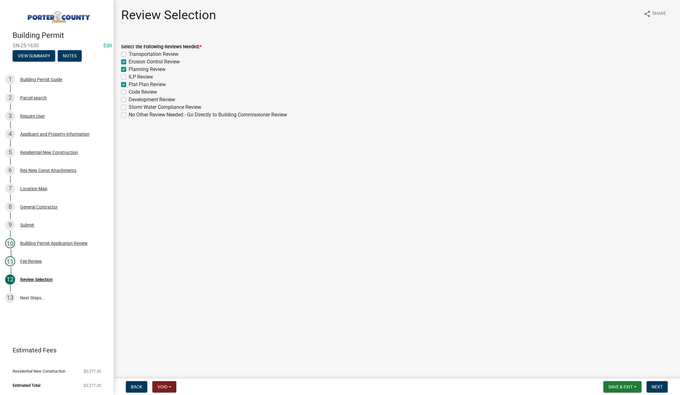
checkbox input "false"
checkbox input "true"
checkbox input "false"
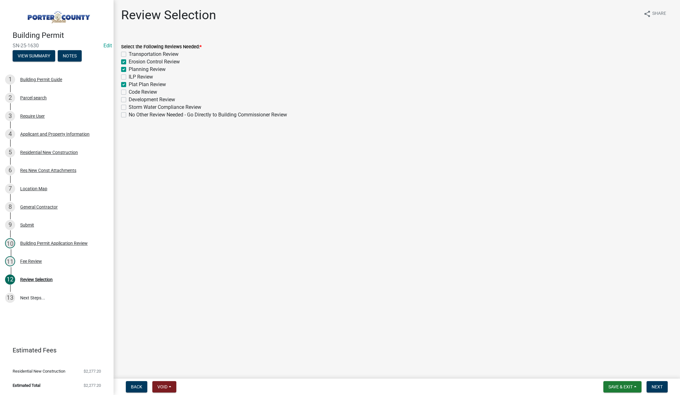
checkbox input "false"
click at [655, 384] on span "Next" at bounding box center [657, 386] width 11 height 5
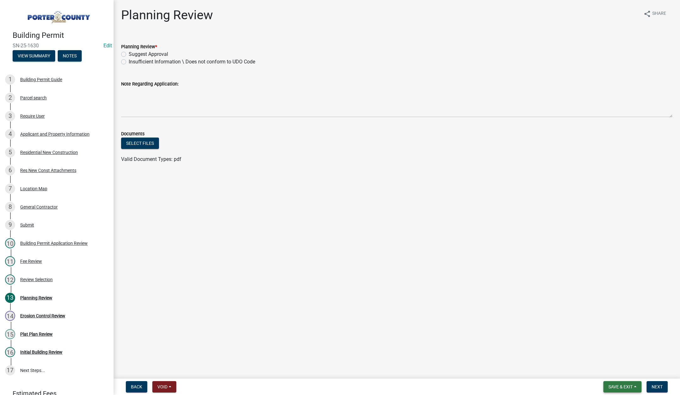
click at [615, 384] on button "Save & Exit" at bounding box center [623, 386] width 38 height 11
click at [50, 205] on div "General Contractor" at bounding box center [39, 207] width 38 height 4
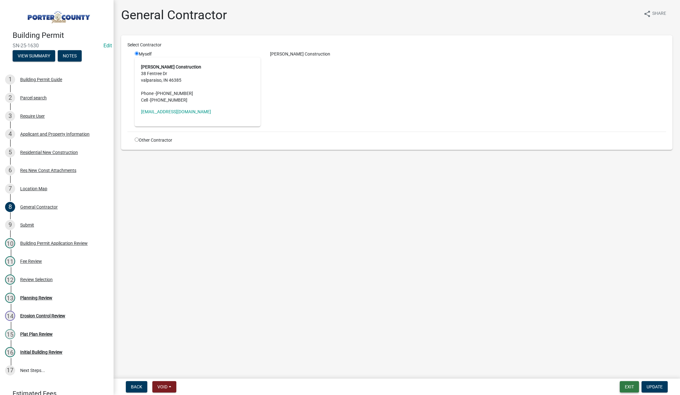
click at [627, 384] on button "Exit" at bounding box center [629, 386] width 19 height 11
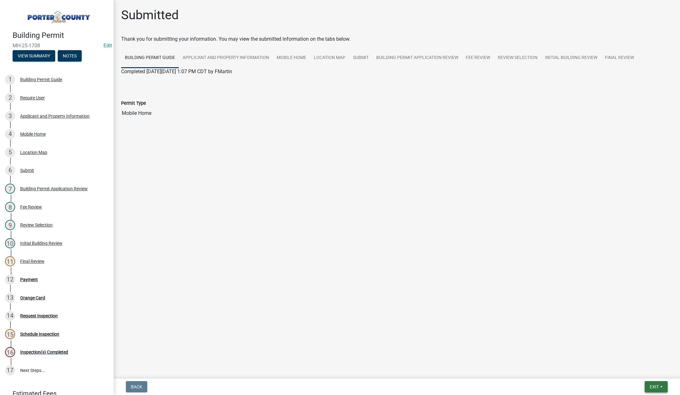
click at [650, 384] on span "Exit" at bounding box center [654, 386] width 9 height 5
click at [643, 371] on button "Save & Exit" at bounding box center [643, 370] width 50 height 15
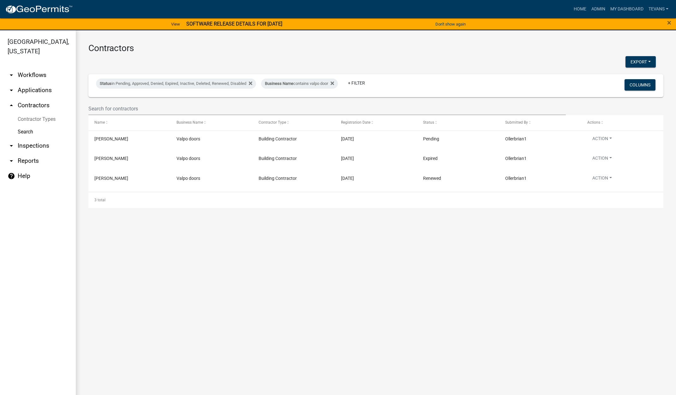
click at [49, 377] on ul "arrow_drop_down Workflows List arrow_drop_down Applications Search by Parcel Se…" at bounding box center [38, 232] width 76 height 340
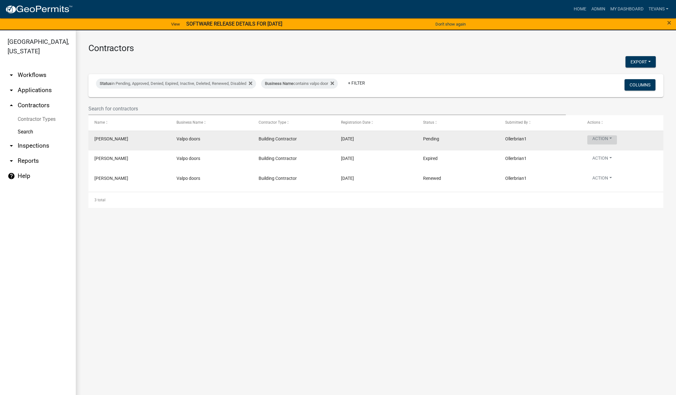
click at [603, 138] on button "Action" at bounding box center [602, 139] width 30 height 9
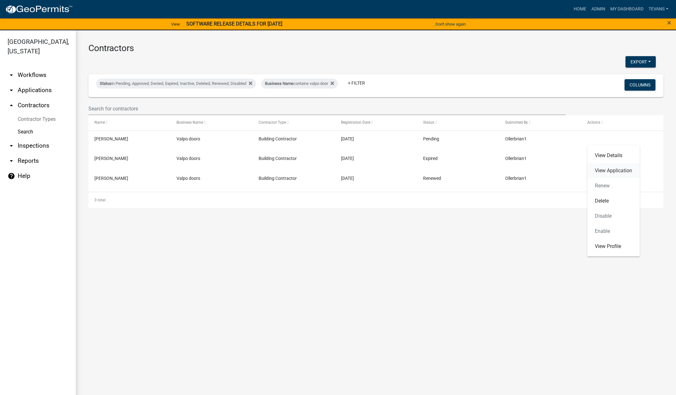
click at [604, 171] on link "View Application" at bounding box center [613, 170] width 52 height 15
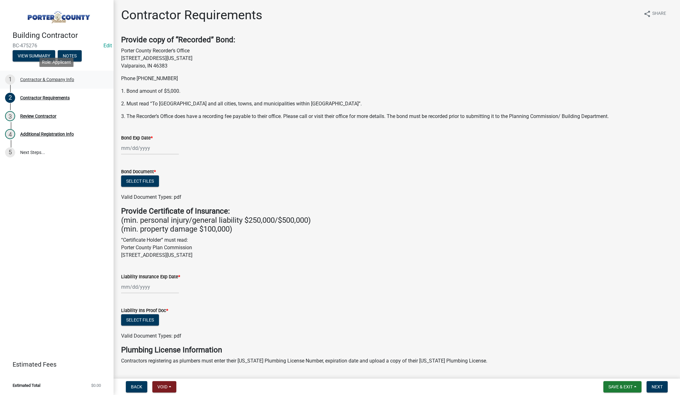
click at [42, 79] on div "Contractor & Company Info" at bounding box center [47, 79] width 54 height 4
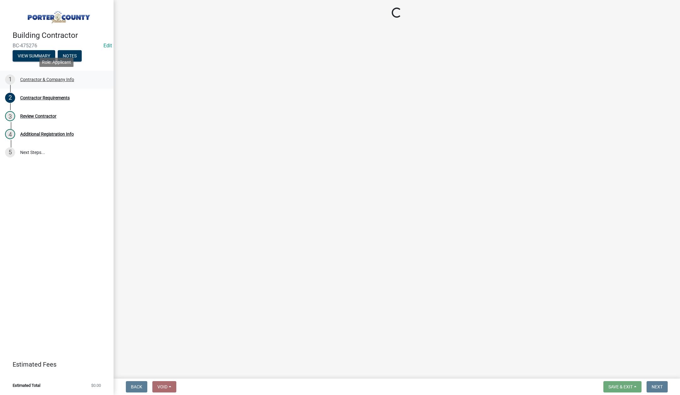
select select "IN"
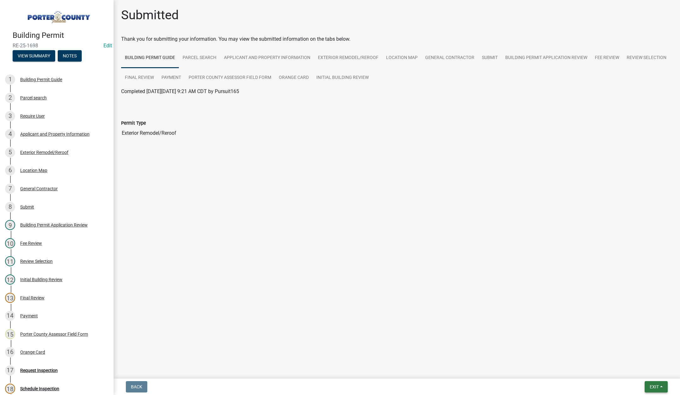
click at [652, 386] on span "Exit" at bounding box center [654, 386] width 9 height 5
click at [649, 373] on button "Save & Exit" at bounding box center [643, 370] width 50 height 15
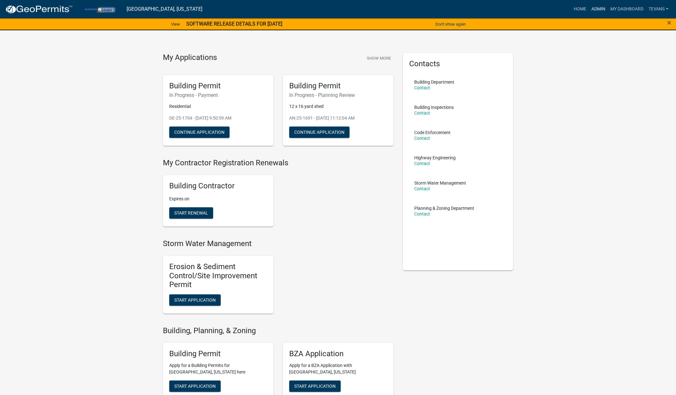
click at [596, 8] on link "Admin" at bounding box center [597, 9] width 19 height 12
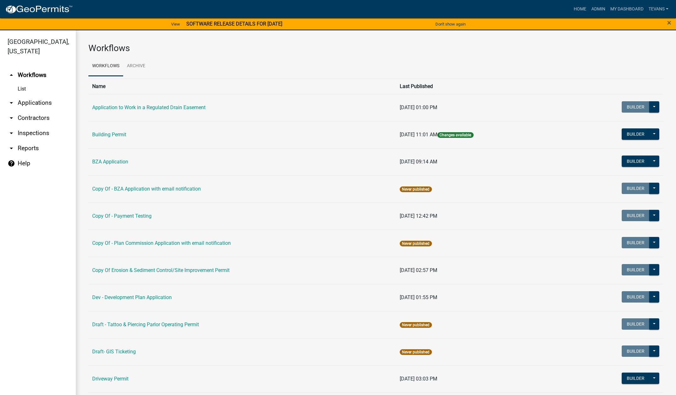
click at [38, 95] on link "arrow_drop_down Applications" at bounding box center [38, 102] width 76 height 15
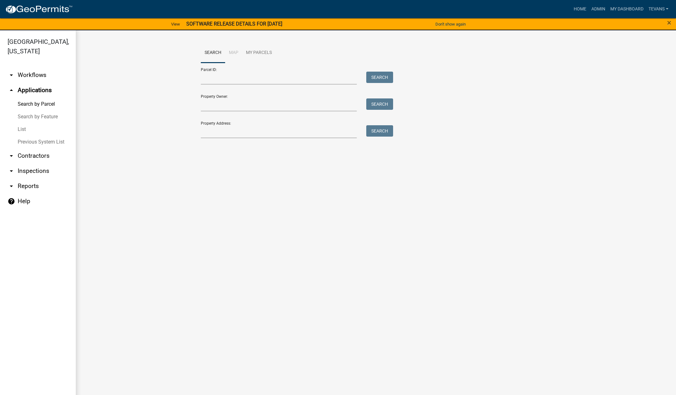
click at [25, 123] on link "List" at bounding box center [38, 129] width 76 height 13
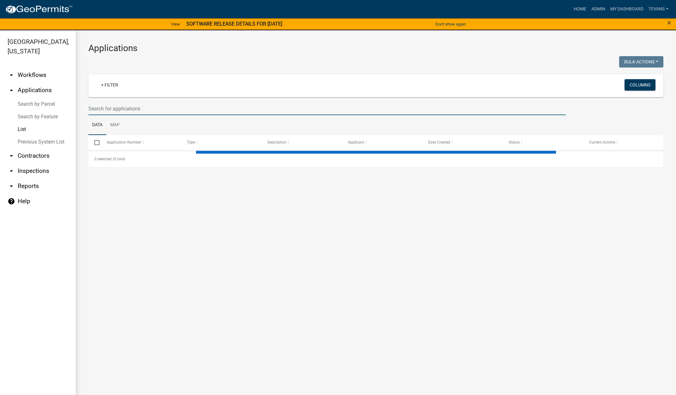
click at [193, 109] on input "text" at bounding box center [326, 108] width 477 height 13
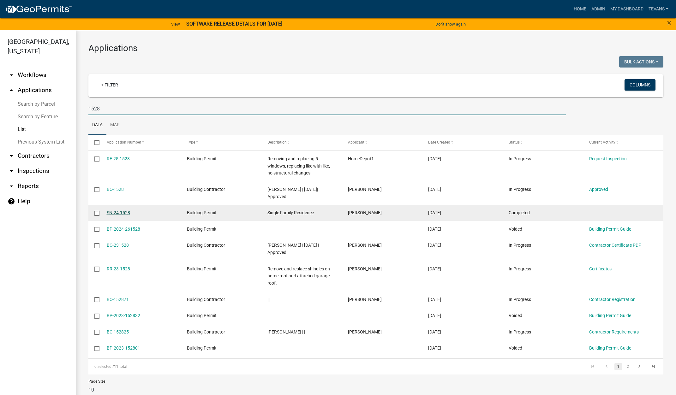
type input "1528"
click at [124, 214] on link "SN-24-1528" at bounding box center [118, 212] width 23 height 5
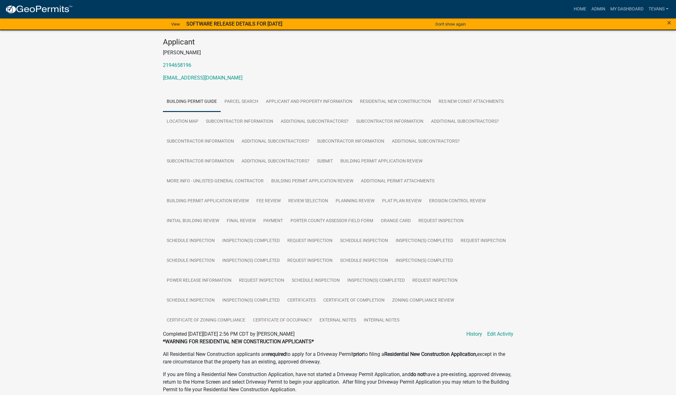
scroll to position [95, 0]
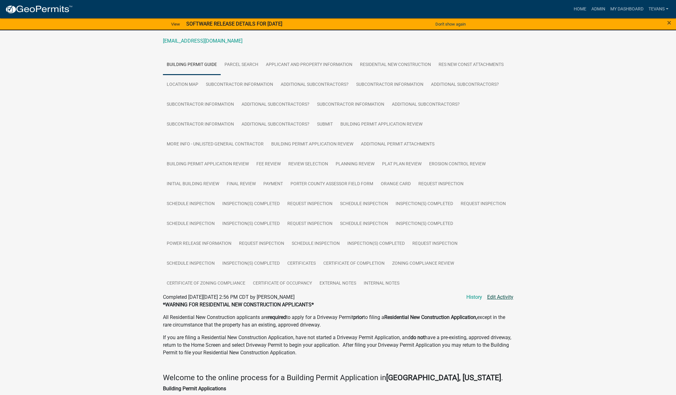
click at [504, 297] on link "Edit Activity" at bounding box center [500, 297] width 26 height 8
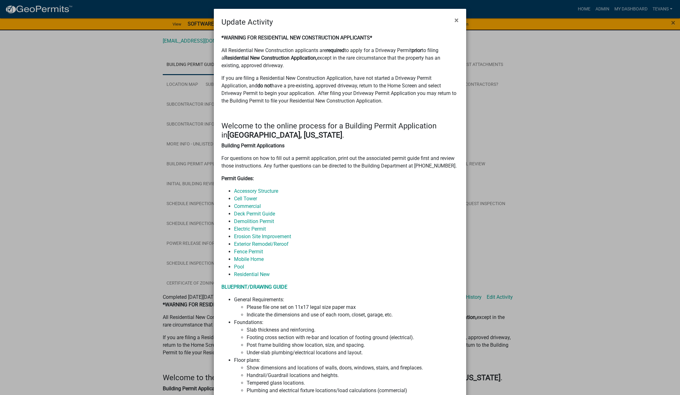
click at [483, 67] on ngb-modal-window "Update Activity × *WARNING FOR RESIDENTIAL NEW CONSTRUCTION APPLICANTS* All Res…" at bounding box center [340, 197] width 680 height 395
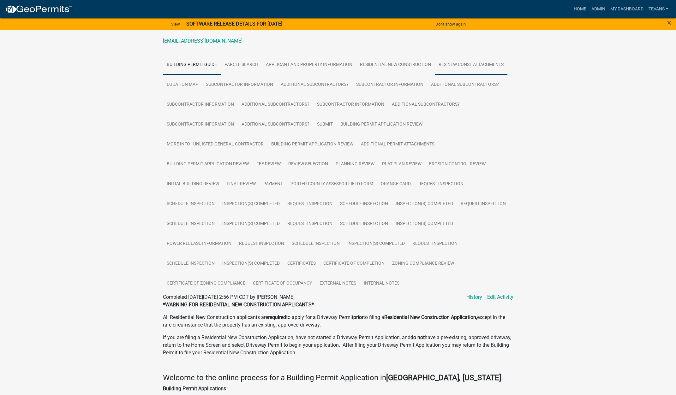
click at [457, 64] on link "Res New Const Attachments" at bounding box center [470, 65] width 73 height 20
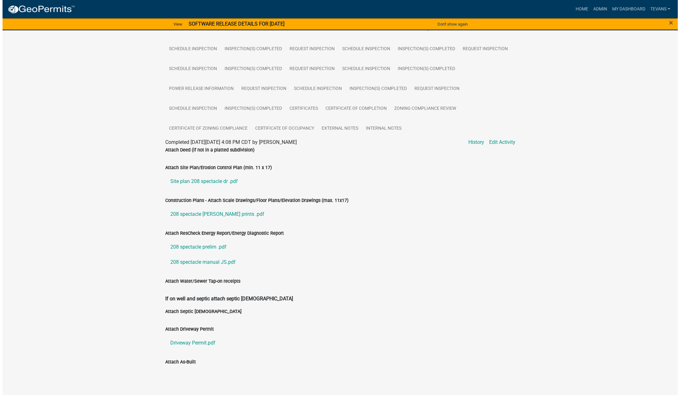
scroll to position [257, 0]
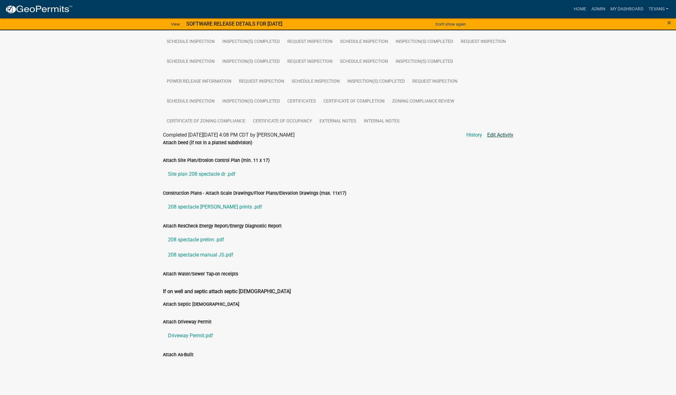
click at [506, 135] on link "Edit Activity" at bounding box center [500, 135] width 26 height 8
click at [494, 134] on link "Edit Activity" at bounding box center [500, 135] width 26 height 8
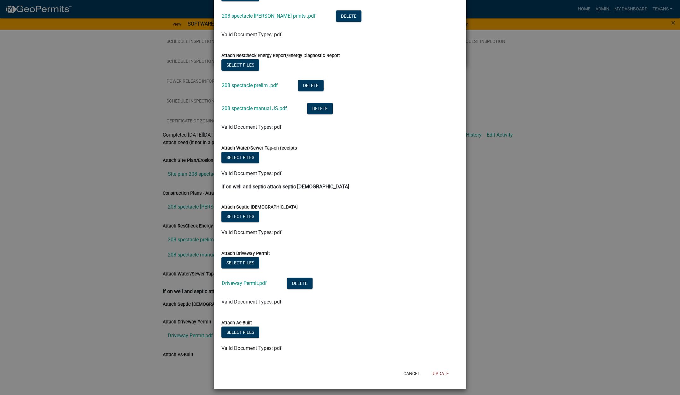
scroll to position [178, 0]
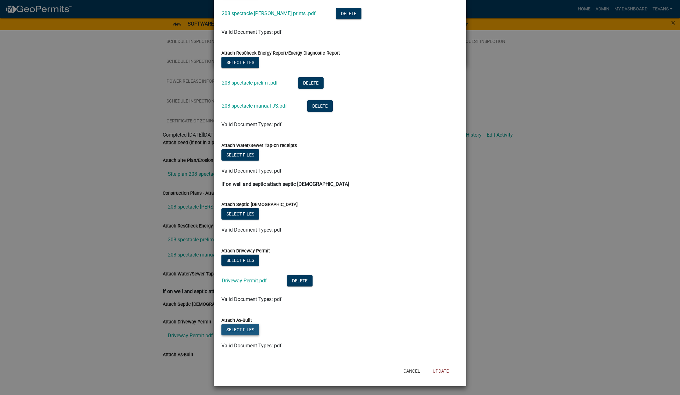
click at [239, 328] on button "Select files" at bounding box center [241, 329] width 38 height 11
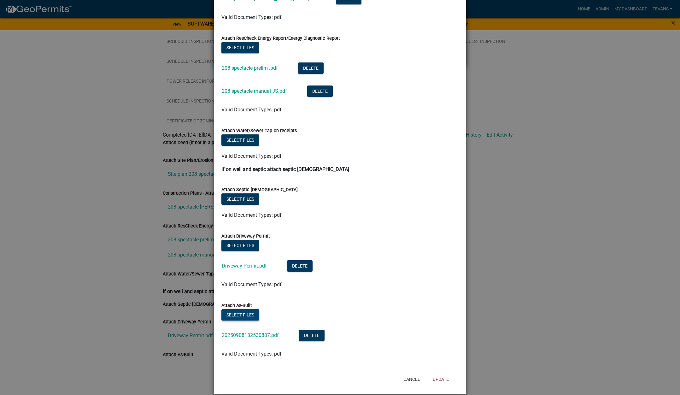
scroll to position [201, 0]
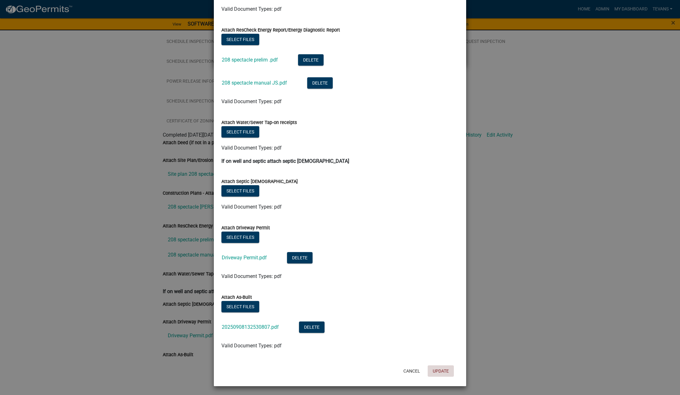
click at [438, 367] on button "Update" at bounding box center [441, 370] width 26 height 11
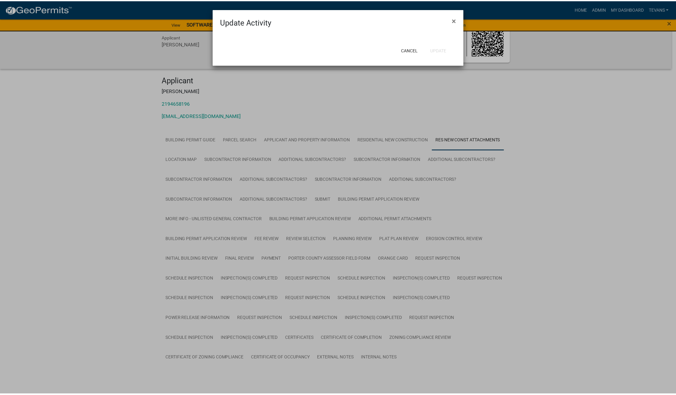
scroll to position [257, 0]
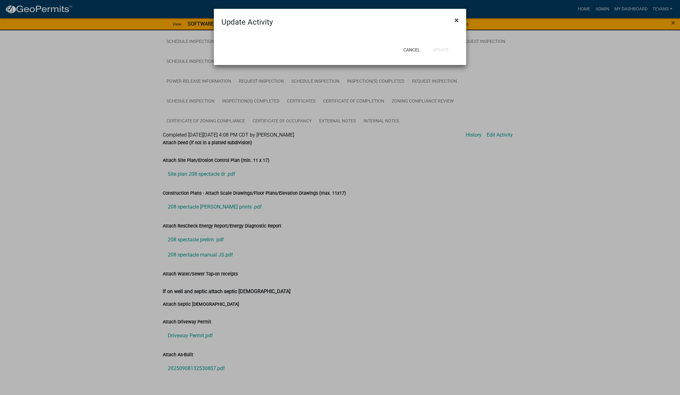
click at [457, 18] on span "×" at bounding box center [457, 20] width 4 height 9
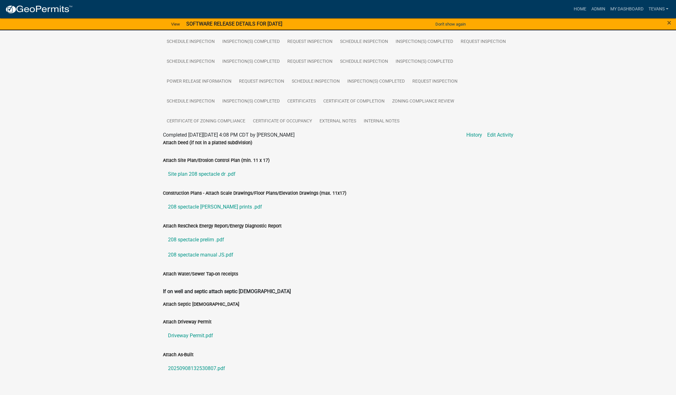
click at [110, 372] on div "Building Permit SN-24-1528 Amount Paid $1,563.60 Actions View receipt Printer F…" at bounding box center [338, 87] width 676 height 629
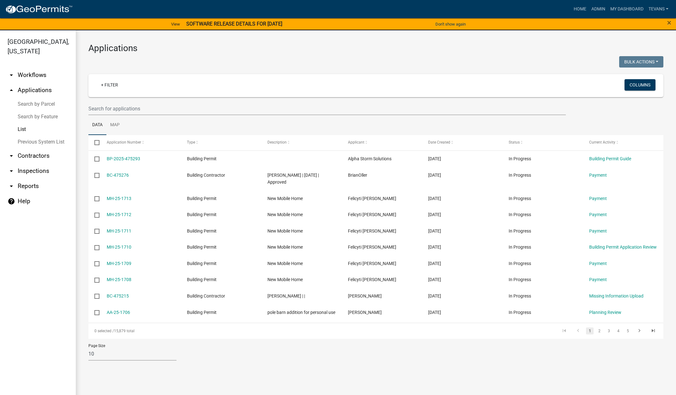
click at [35, 98] on link "Search by Parcel" at bounding box center [38, 104] width 76 height 13
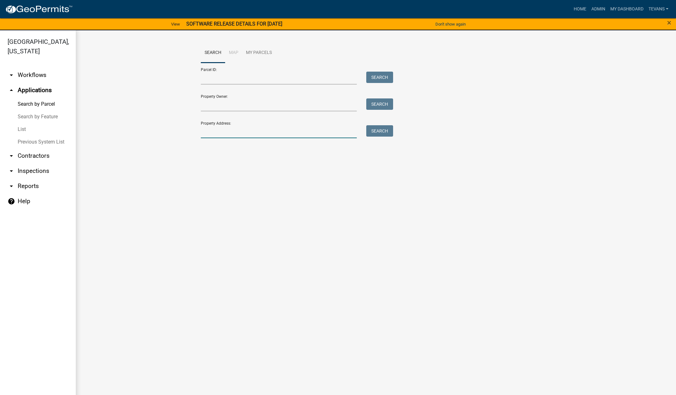
click at [235, 134] on input "Property Address:" at bounding box center [279, 131] width 156 height 13
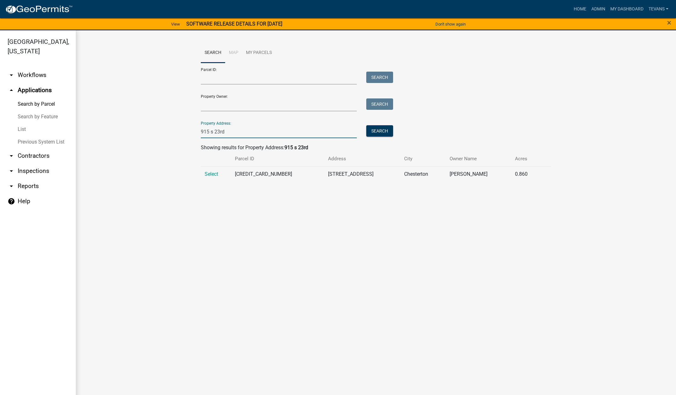
type input "915 s 23rd"
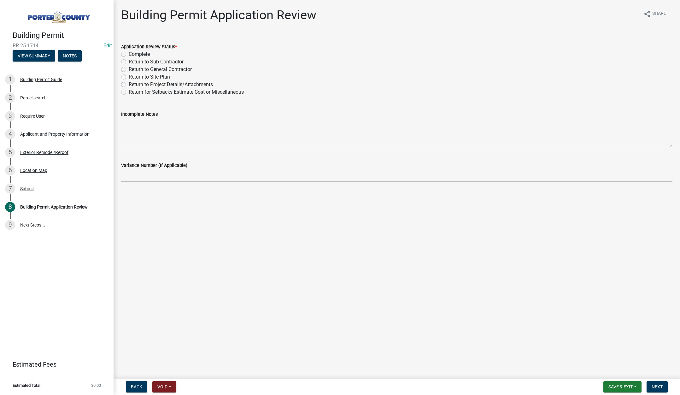
click at [129, 54] on label "Complete" at bounding box center [139, 54] width 21 height 8
click at [129, 54] on input "Complete" at bounding box center [131, 52] width 4 height 4
radio input "true"
click at [658, 387] on span "Next" at bounding box center [657, 386] width 11 height 5
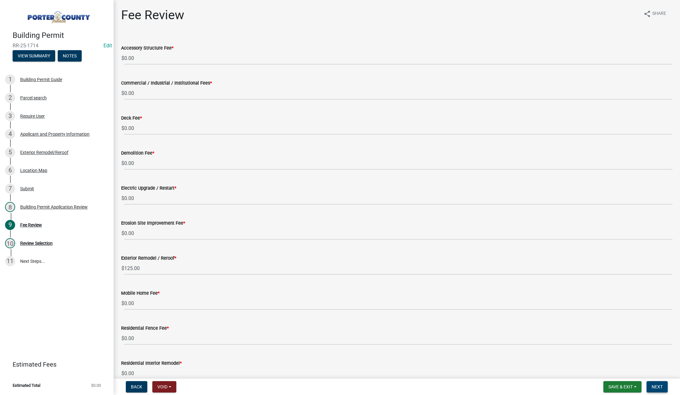
drag, startPoint x: 653, startPoint y: 384, endPoint x: 656, endPoint y: 378, distance: 6.6
click at [653, 383] on button "Next" at bounding box center [657, 386] width 21 height 11
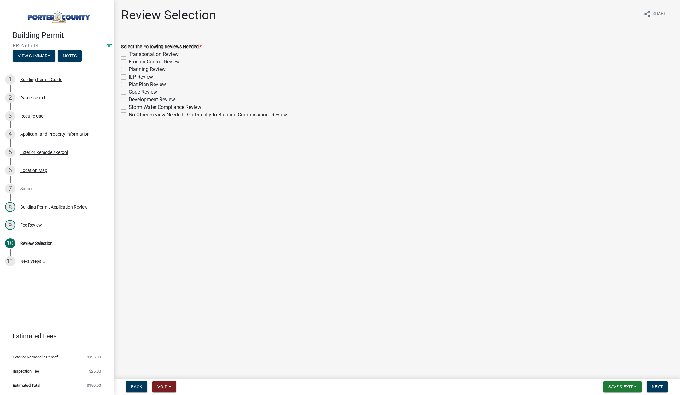
drag, startPoint x: 123, startPoint y: 114, endPoint x: 134, endPoint y: 120, distance: 12.8
click at [129, 114] on label "No Other Review Needed - Go Directly to Building Commissioner Review" at bounding box center [208, 115] width 158 height 8
click at [129, 114] on input "No Other Review Needed - Go Directly to Building Commissioner Review" at bounding box center [131, 113] width 4 height 4
checkbox input "true"
checkbox input "false"
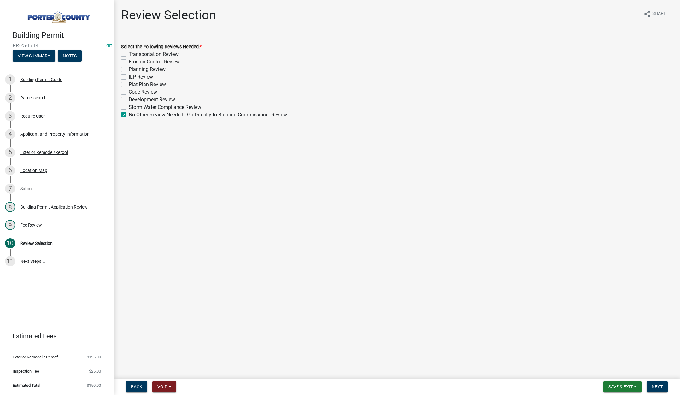
checkbox input "false"
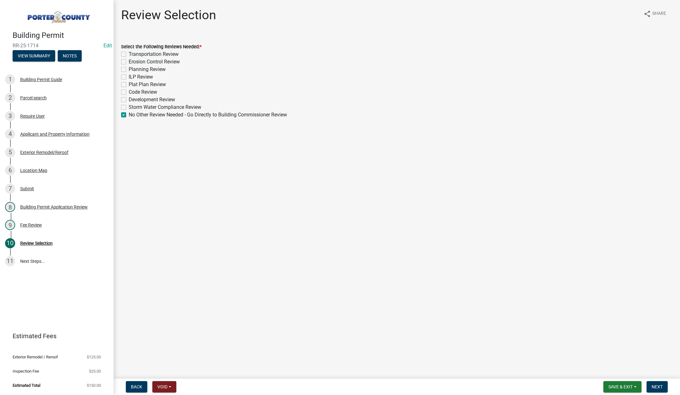
checkbox input "false"
checkbox input "true"
click at [652, 387] on button "Next" at bounding box center [657, 386] width 21 height 11
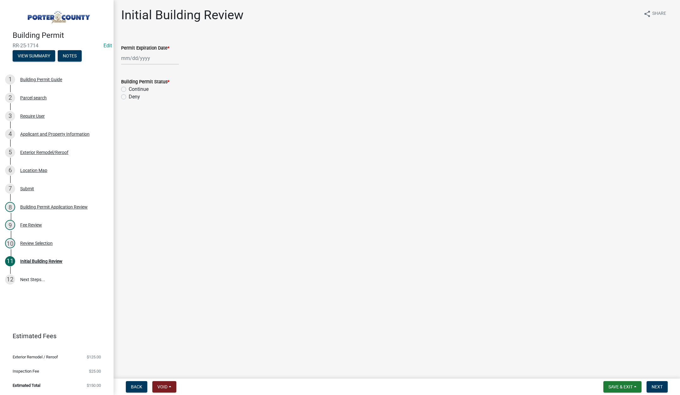
select select "9"
click at [159, 58] on div "[PERSON_NAME] Feb Mar Apr [PERSON_NAME][DATE] Oct Nov [DATE] 1526 1527 1528 152…" at bounding box center [150, 58] width 58 height 13
click at [175, 72] on select "1525 1526 1527 1528 1529 1530 1531 1532 1533 1534 1535 1536 1537 1538 1539 1540…" at bounding box center [170, 71] width 23 height 9
select select "2026"
click at [159, 67] on select "1525 1526 1527 1528 1529 1530 1531 1532 1533 1534 1535 1536 1537 1538 1539 1540…" at bounding box center [170, 71] width 23 height 9
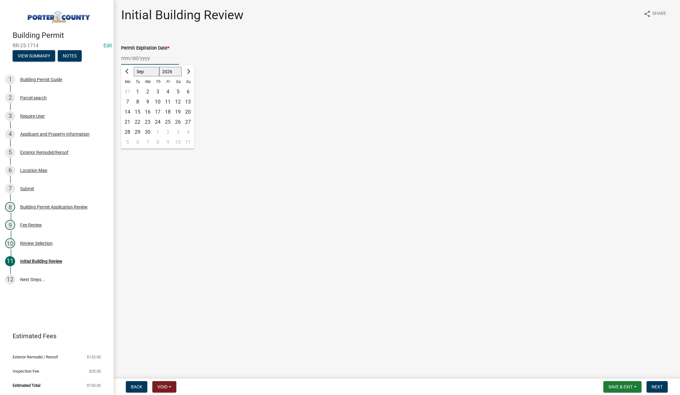
click at [138, 101] on div "8" at bounding box center [138, 102] width 10 height 10
type input "[DATE]"
click at [129, 91] on label "Continue" at bounding box center [139, 90] width 20 height 8
click at [129, 90] on input "Continue" at bounding box center [131, 88] width 4 height 4
radio input "true"
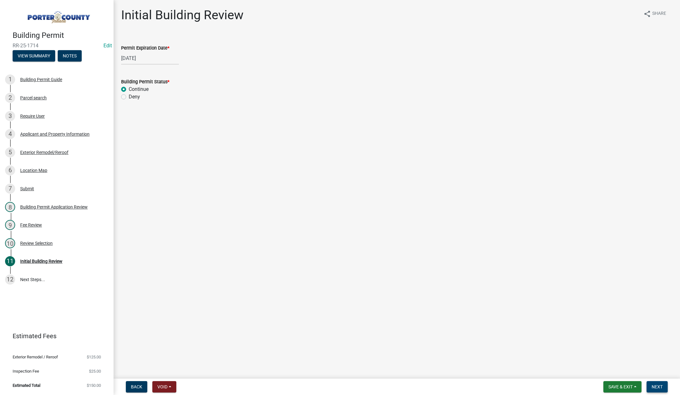
click at [657, 386] on span "Next" at bounding box center [657, 386] width 11 height 5
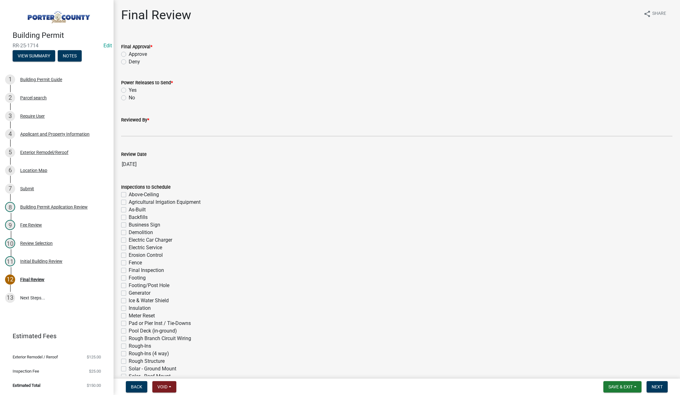
drag, startPoint x: 123, startPoint y: 55, endPoint x: 123, endPoint y: 67, distance: 12.6
click at [129, 55] on label "Approve" at bounding box center [138, 54] width 18 height 8
click at [129, 55] on input "Approve" at bounding box center [131, 52] width 4 height 4
radio input "true"
drag, startPoint x: 123, startPoint y: 97, endPoint x: 126, endPoint y: 117, distance: 20.8
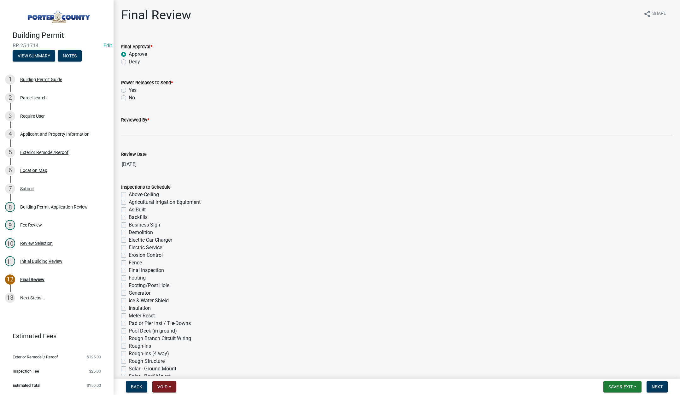
click at [129, 97] on label "No" at bounding box center [132, 98] width 6 height 8
click at [129, 97] on input "No" at bounding box center [131, 96] width 4 height 4
radio input "true"
drag, startPoint x: 129, startPoint y: 129, endPoint x: 136, endPoint y: 132, distance: 8.1
click at [129, 130] on input "Reviewed By *" at bounding box center [397, 130] width 552 height 13
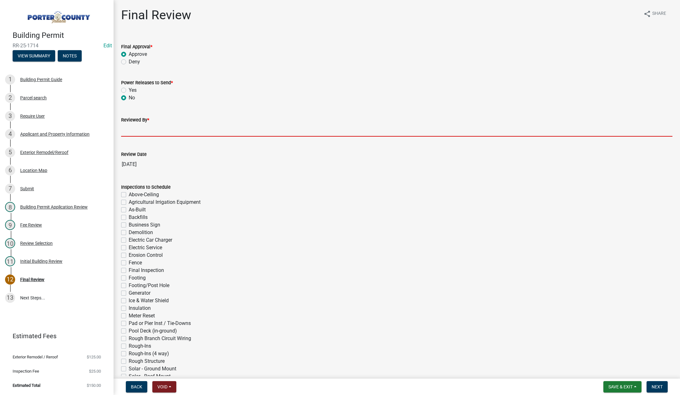
type input "[PERSON_NAME]"
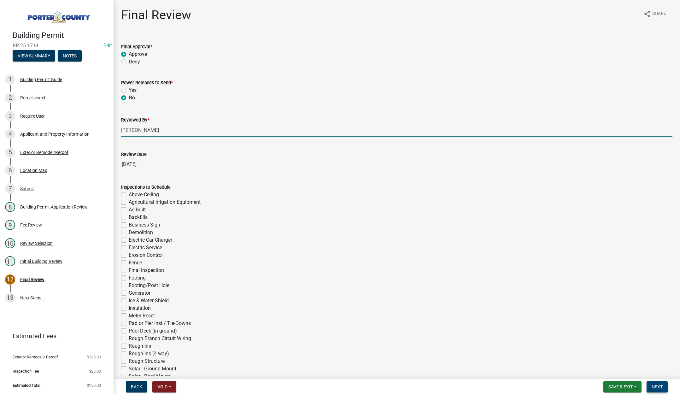
click at [653, 381] on button "Next" at bounding box center [657, 386] width 21 height 11
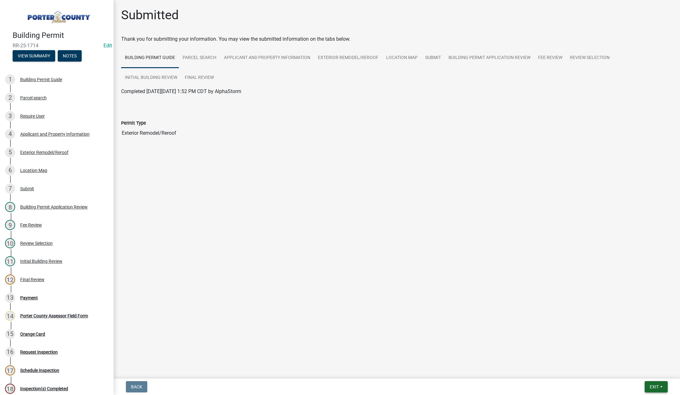
click at [651, 385] on span "Exit" at bounding box center [654, 386] width 9 height 5
click at [648, 372] on button "Save & Exit" at bounding box center [643, 370] width 50 height 15
